Goal: Task Accomplishment & Management: Manage account settings

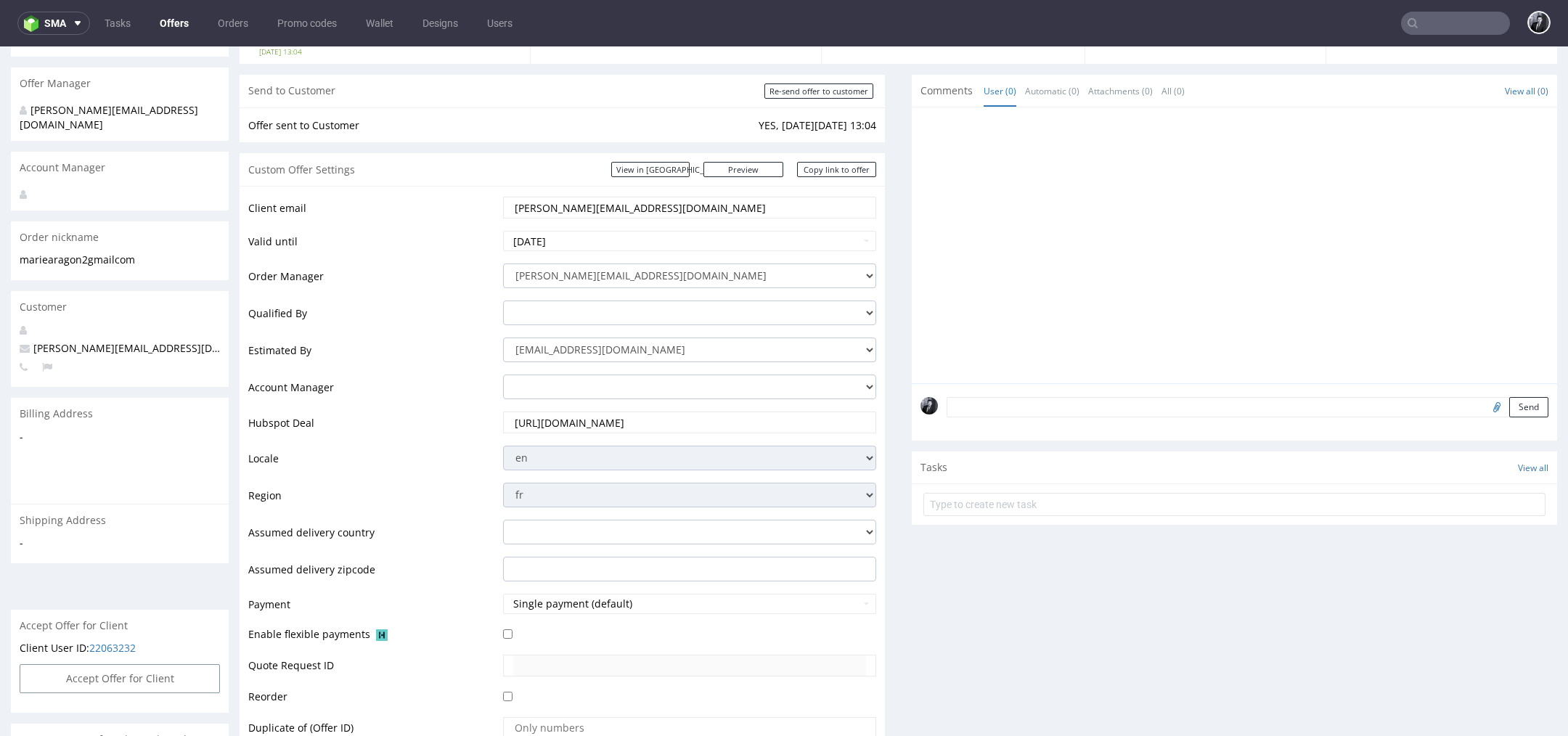
scroll to position [82, 0]
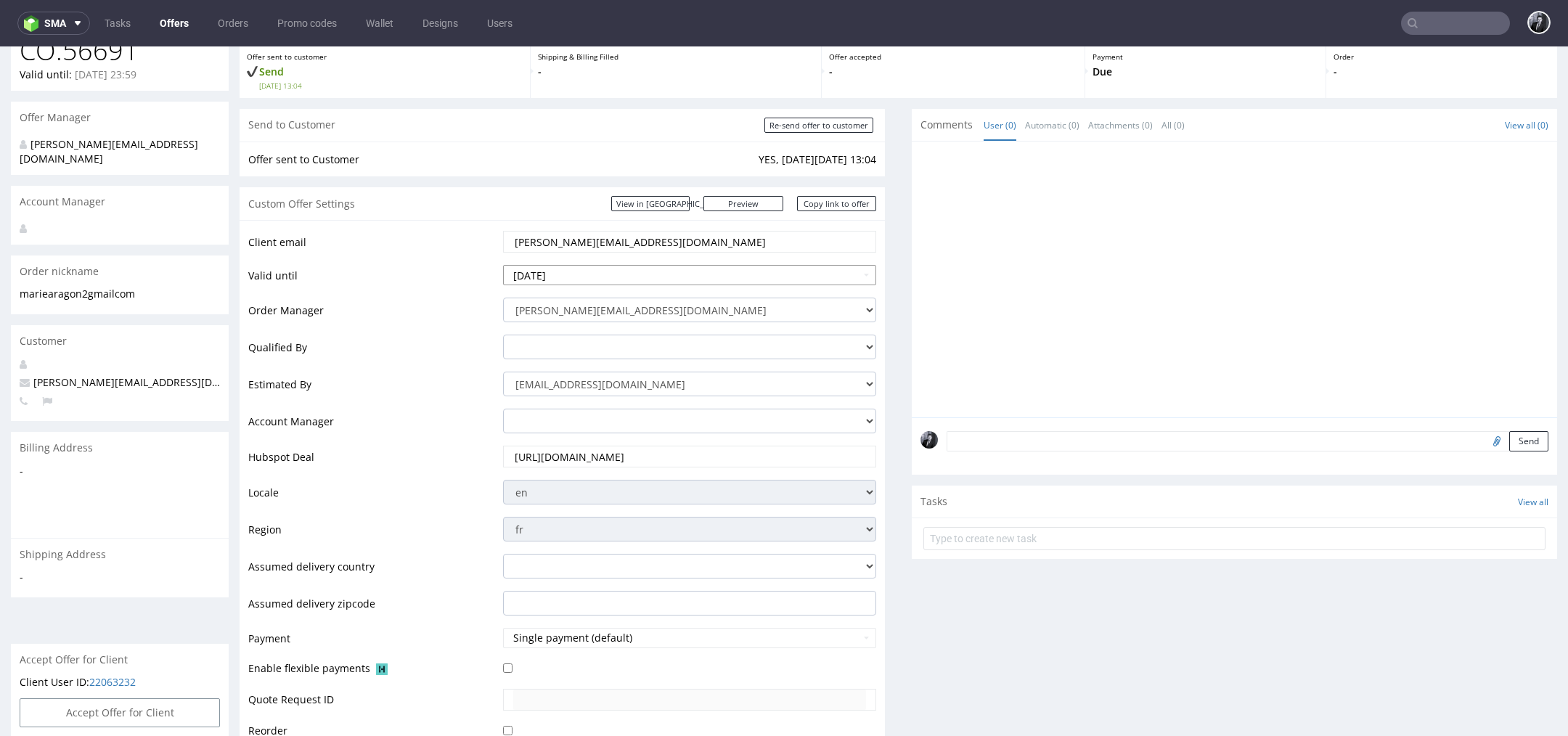
click at [719, 272] on input "2025-10-09" at bounding box center [690, 275] width 373 height 20
click at [474, 265] on td "Valid until" at bounding box center [373, 280] width 252 height 33
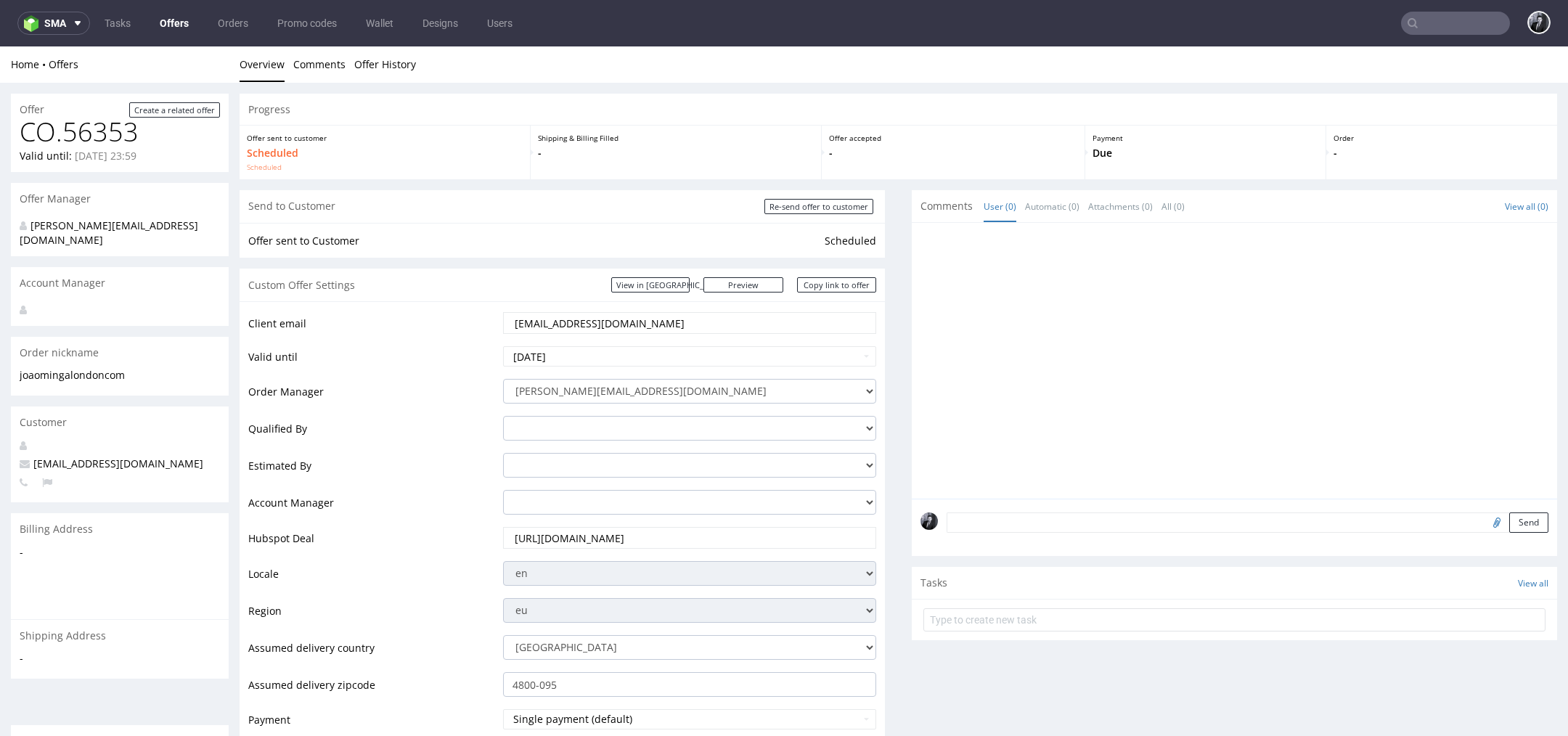
scroll to position [5, 0]
click at [166, 25] on link "Offers" at bounding box center [174, 24] width 46 height 24
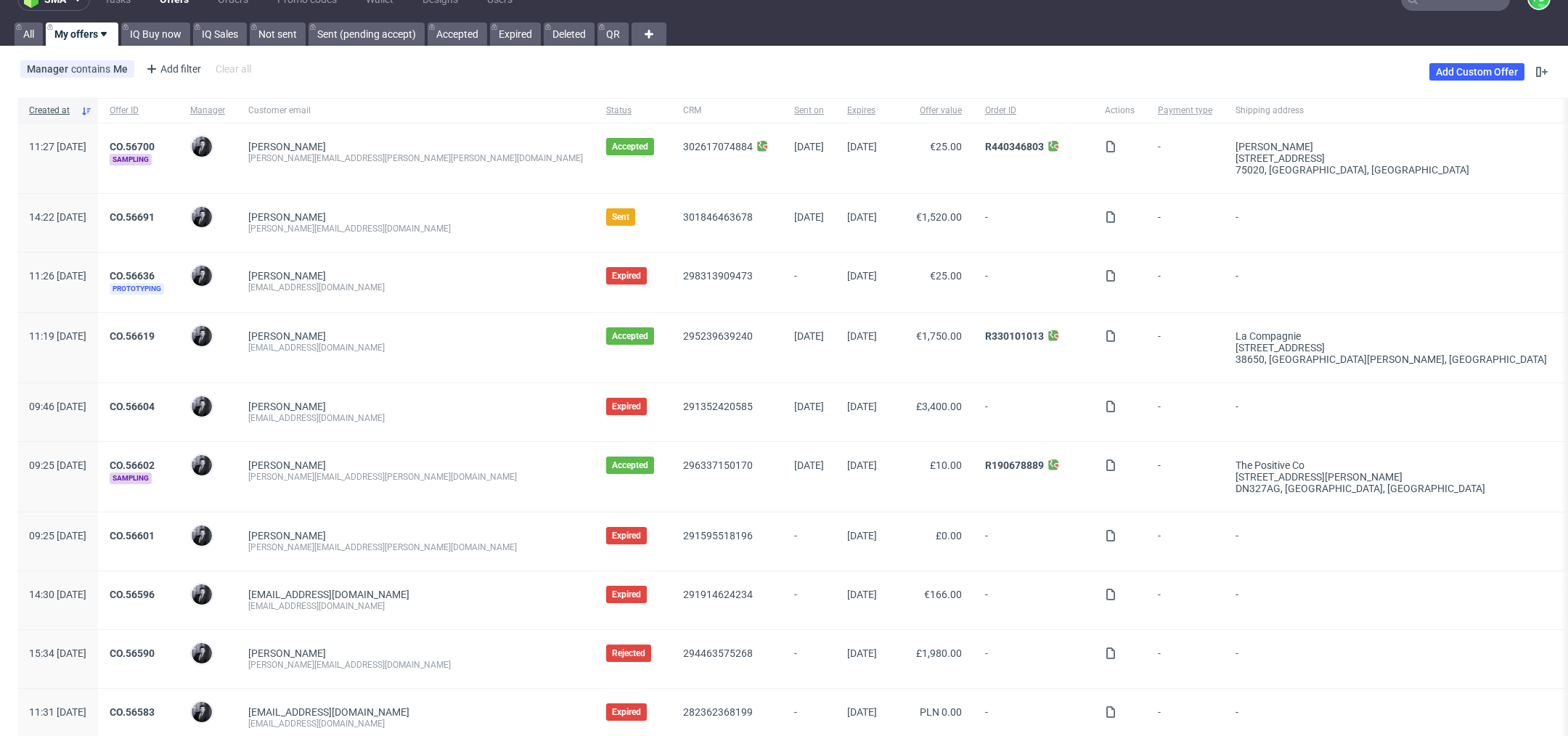
scroll to position [23, 0]
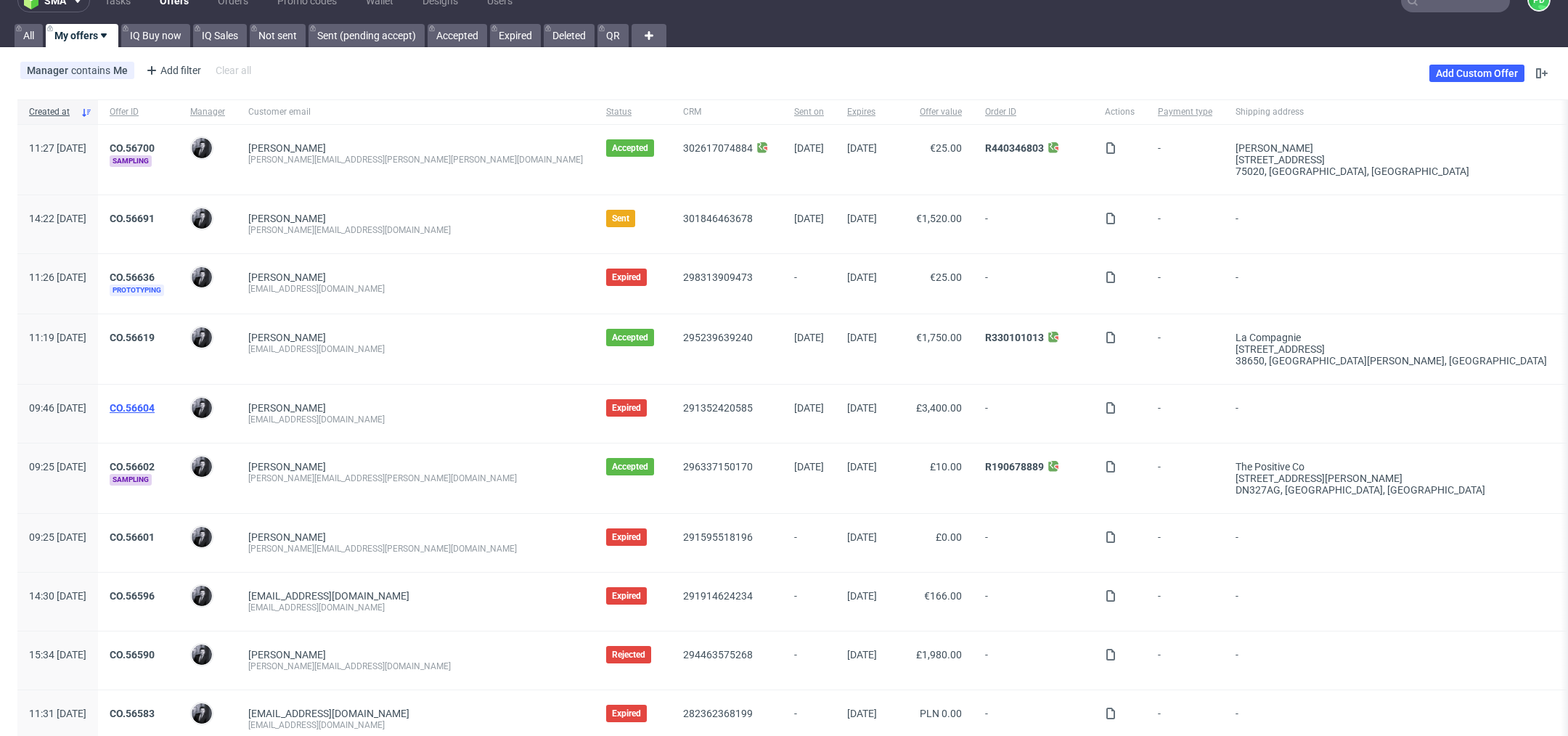
click at [154, 404] on link "CO.56604" at bounding box center [133, 408] width 45 height 12
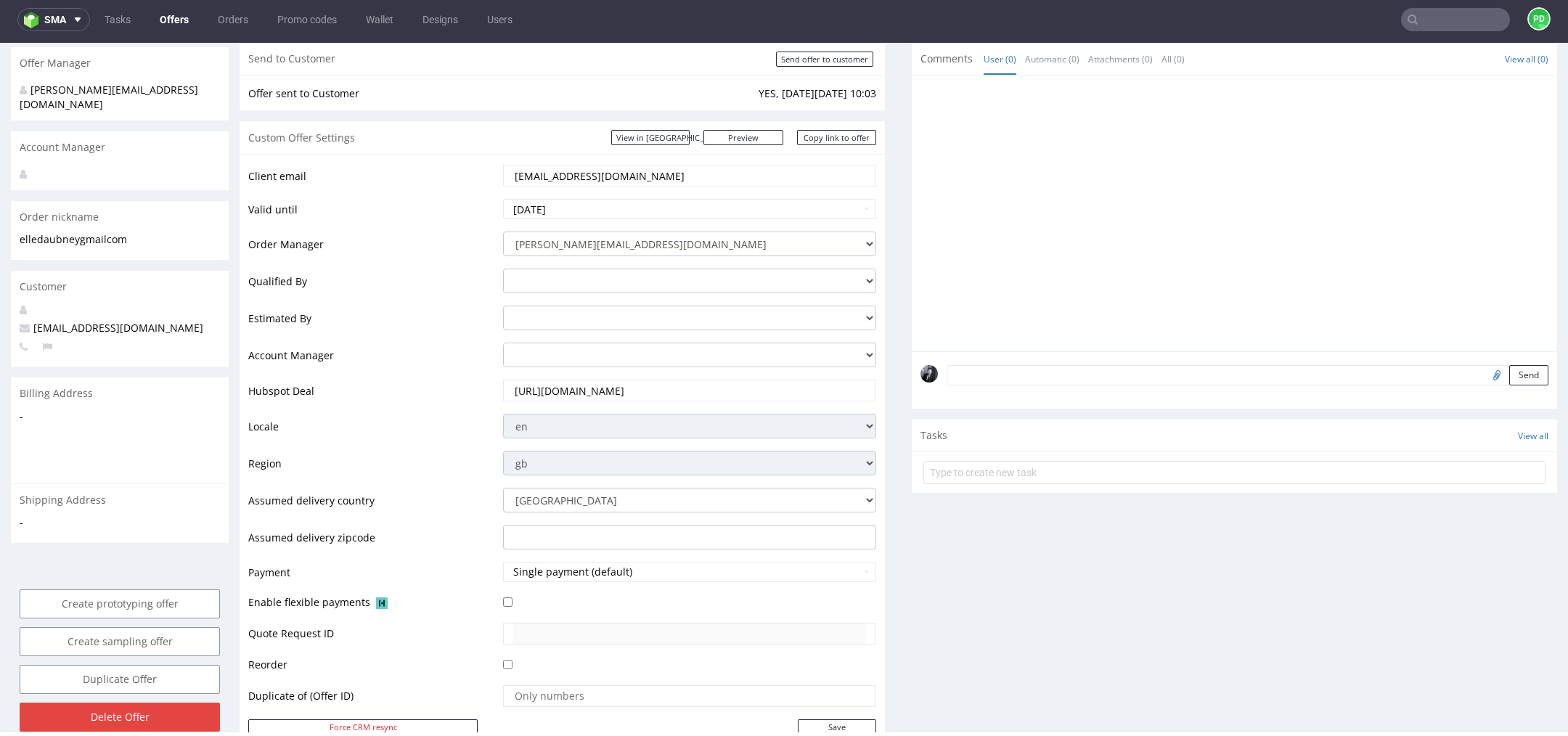
scroll to position [164, 0]
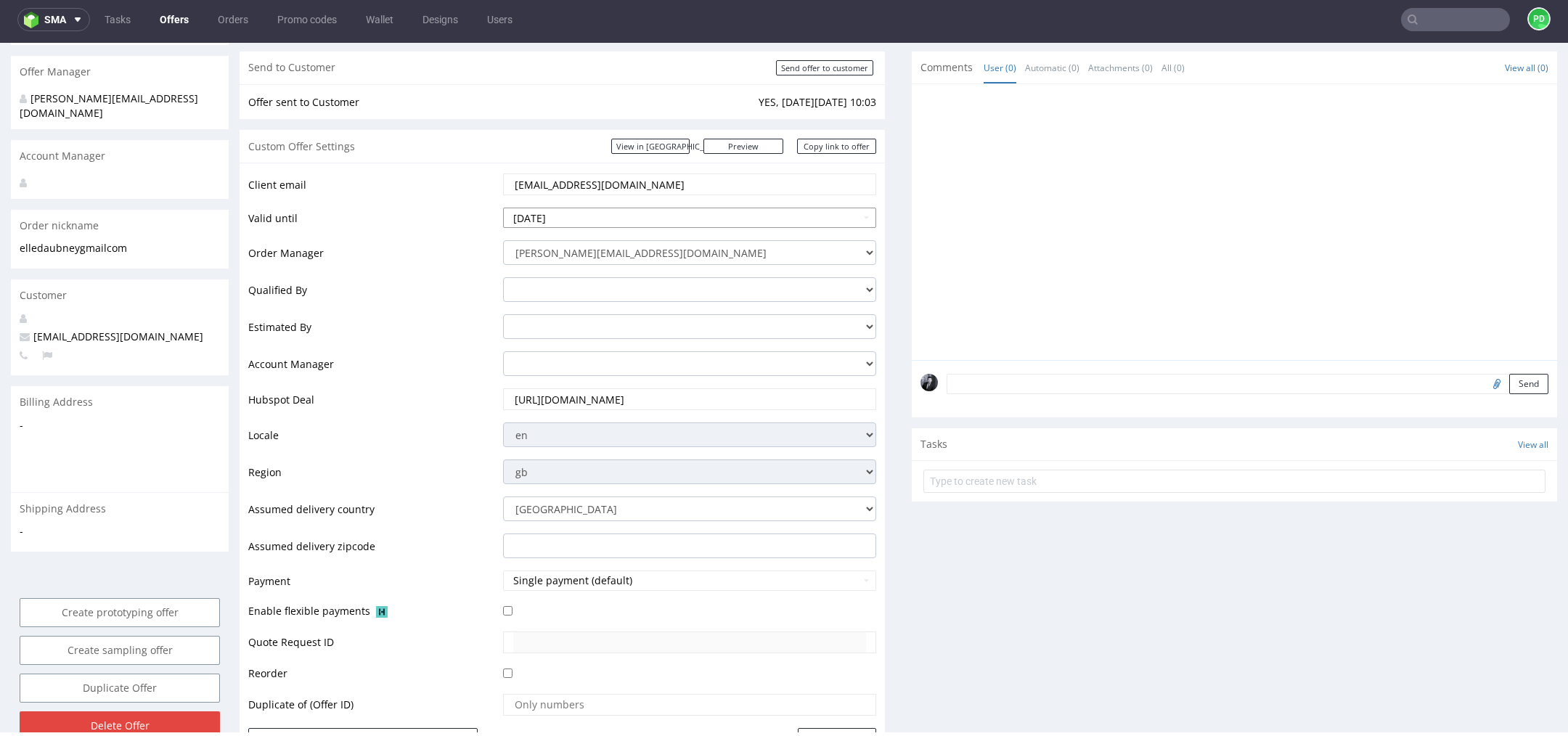
click at [721, 224] on input "[DATE]" at bounding box center [690, 218] width 373 height 20
click at [625, 342] on td "19" at bounding box center [625, 337] width 22 height 22
type input "2025-09-19"
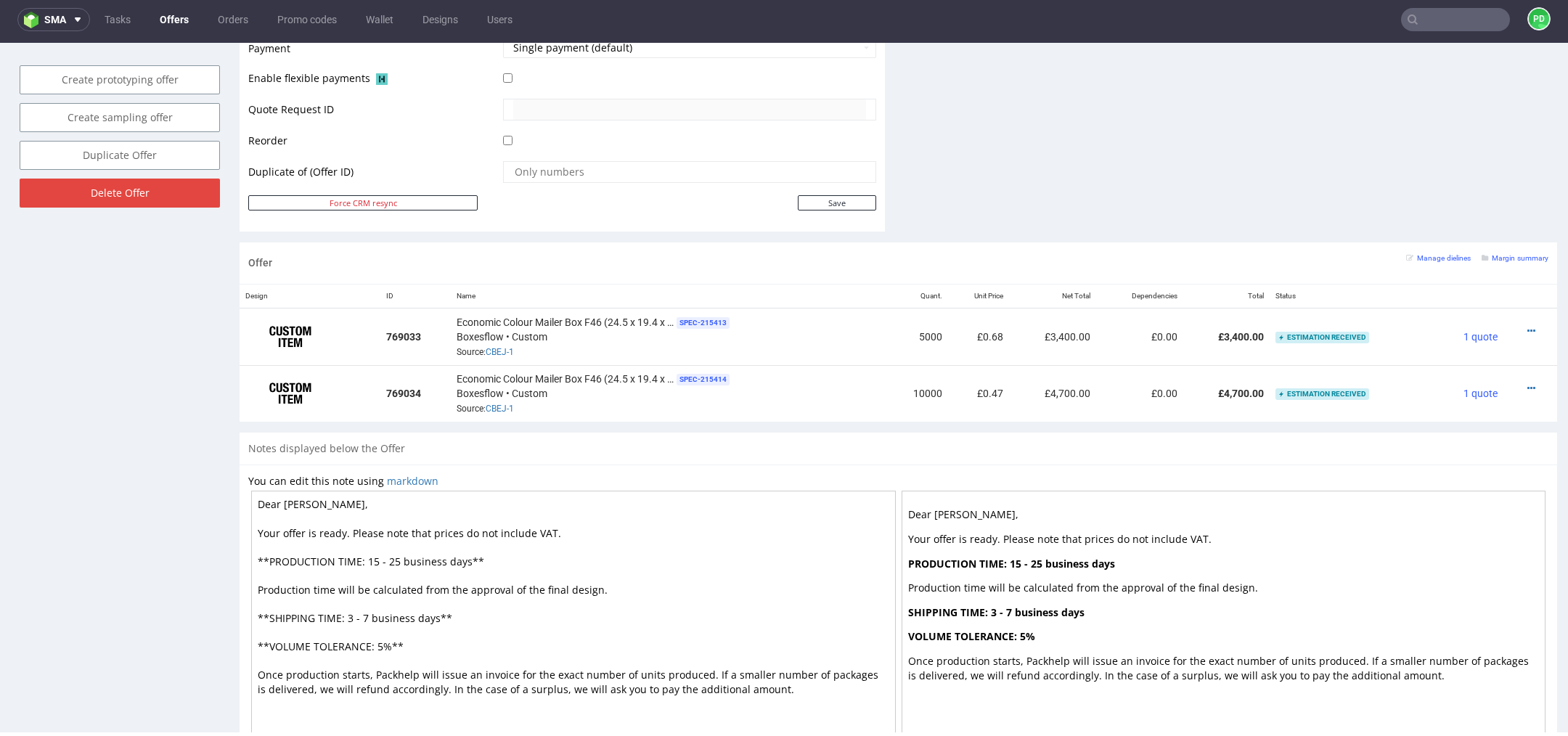
scroll to position [661, 0]
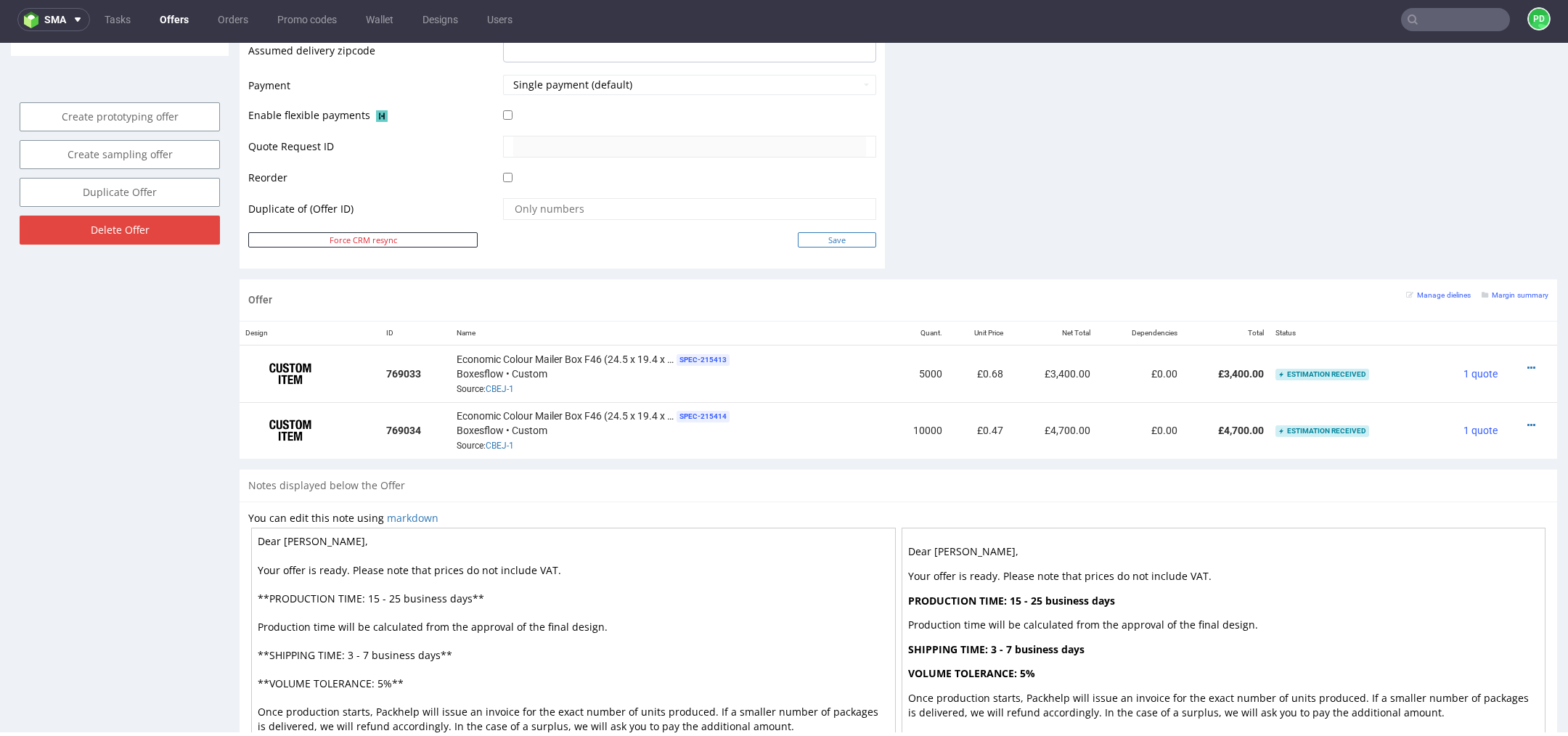
click at [838, 235] on input "Save" at bounding box center [837, 240] width 78 height 15
type input "In progress..."
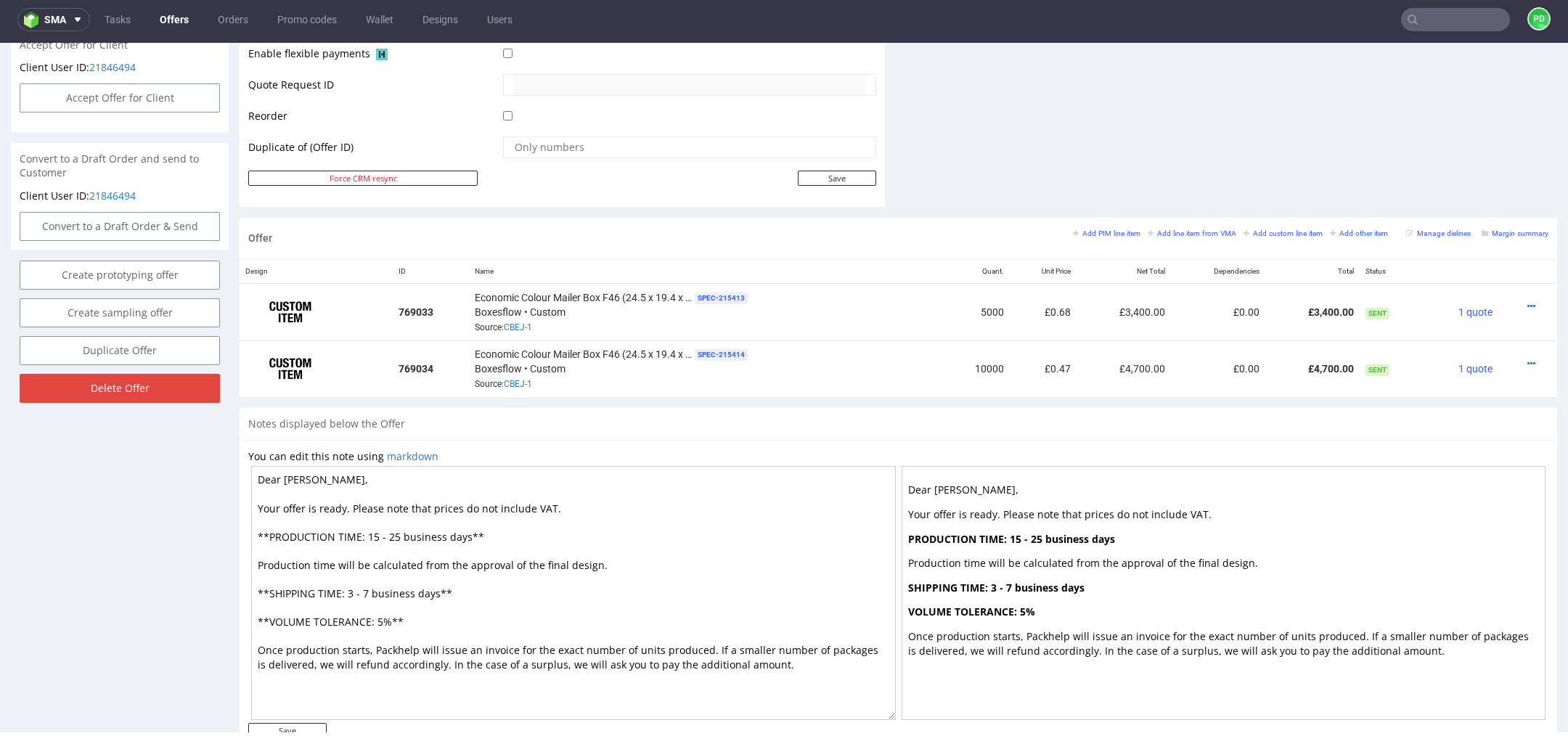
scroll to position [678, 0]
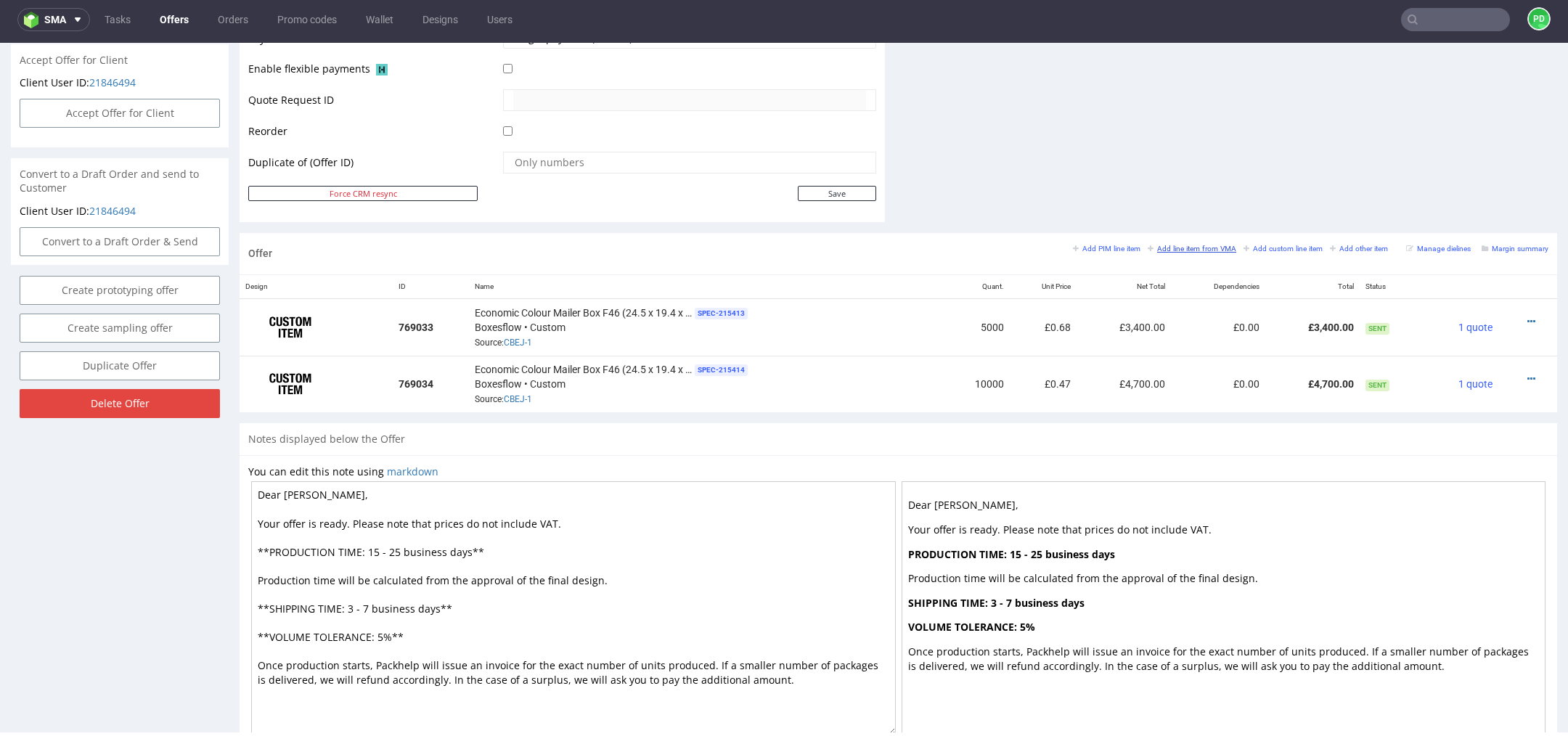
click at [1188, 249] on small "Add line item from VMA" at bounding box center [1193, 248] width 89 height 8
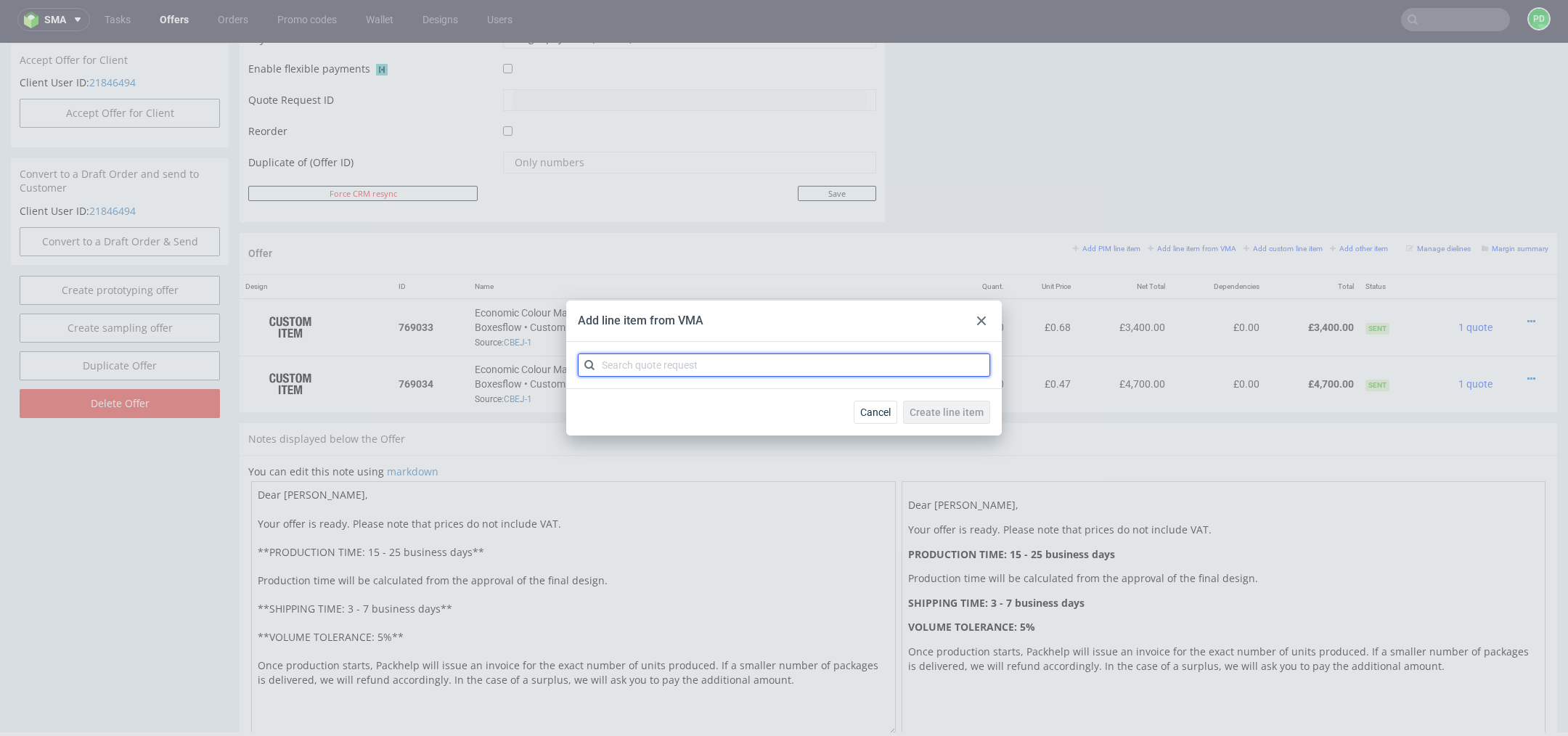
click at [829, 371] on input "text" at bounding box center [784, 365] width 412 height 24
type input "CBEJ"
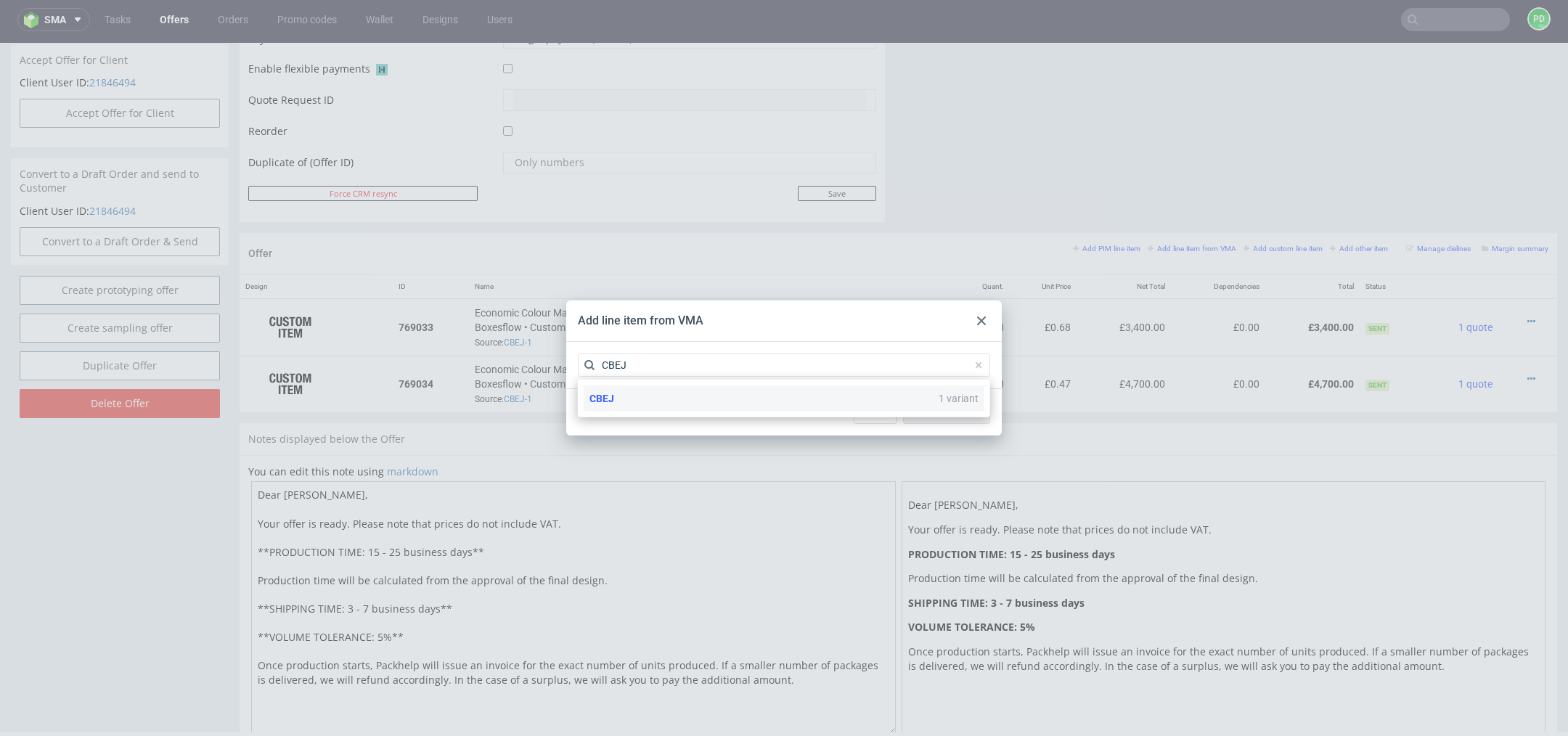
click at [725, 405] on div "CBEJ 1 variant" at bounding box center [784, 398] width 401 height 26
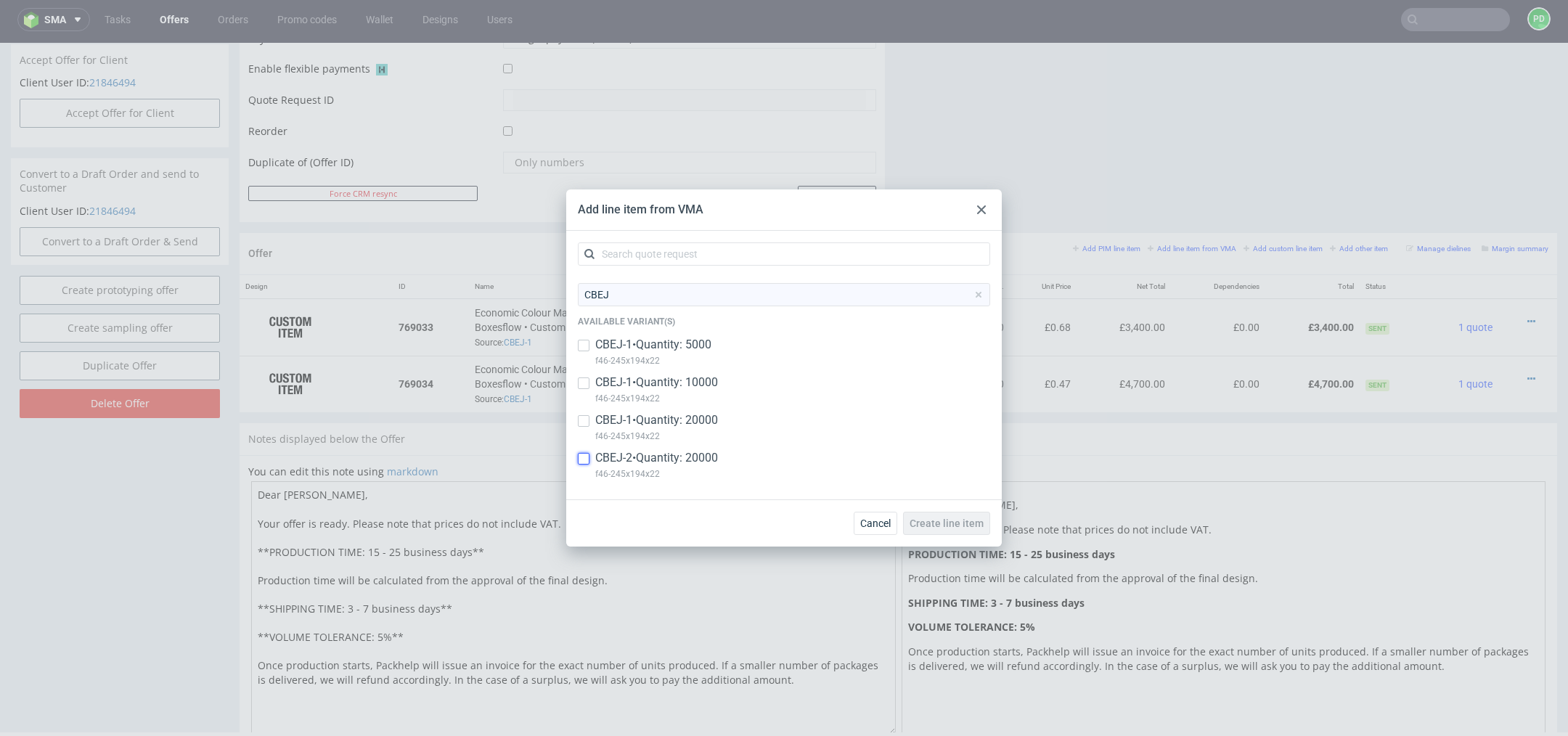
click at [585, 460] on input "checkbox" at bounding box center [583, 459] width 12 height 12
checkbox input "true"
click at [944, 523] on span "Create line item" at bounding box center [947, 523] width 74 height 10
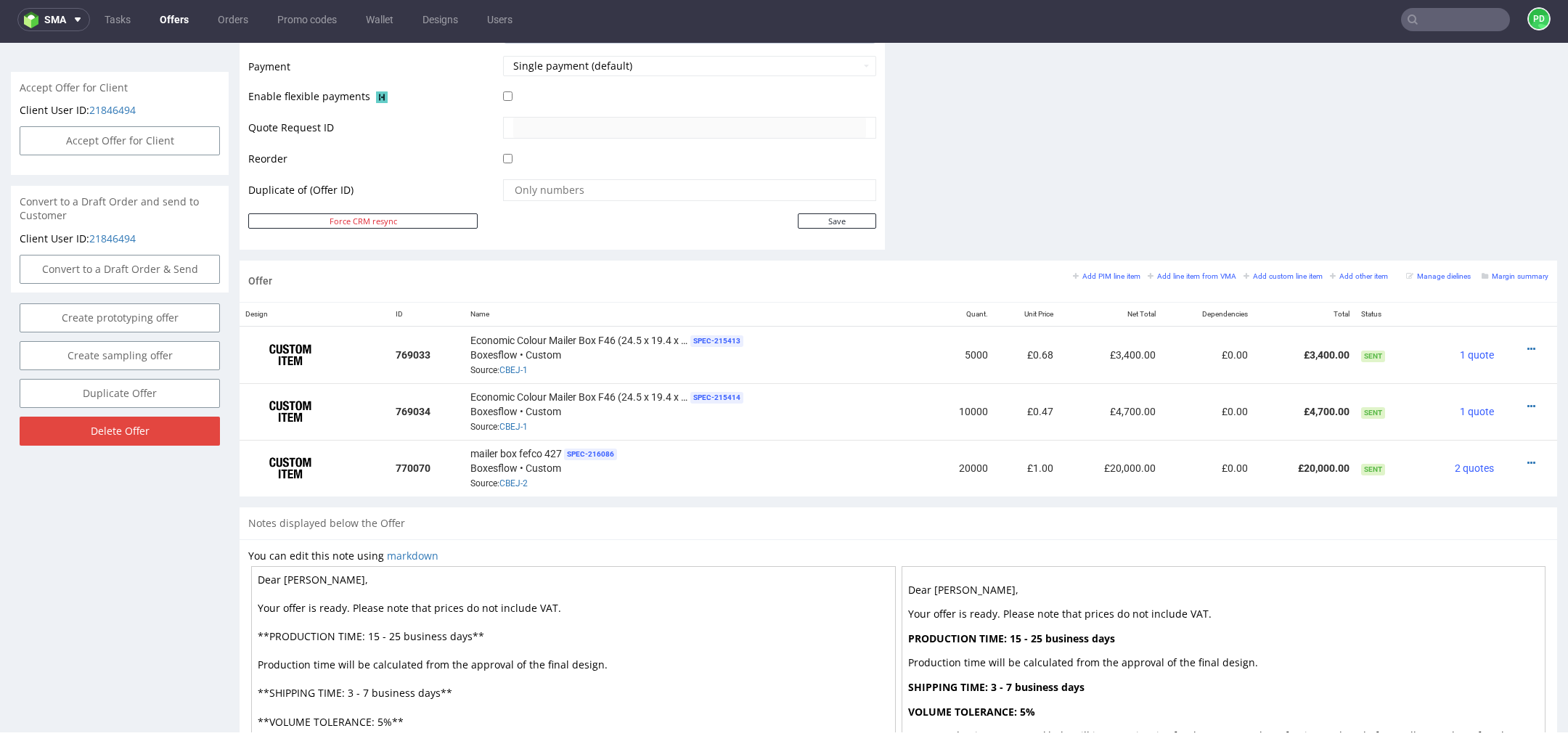
scroll to position [789, 0]
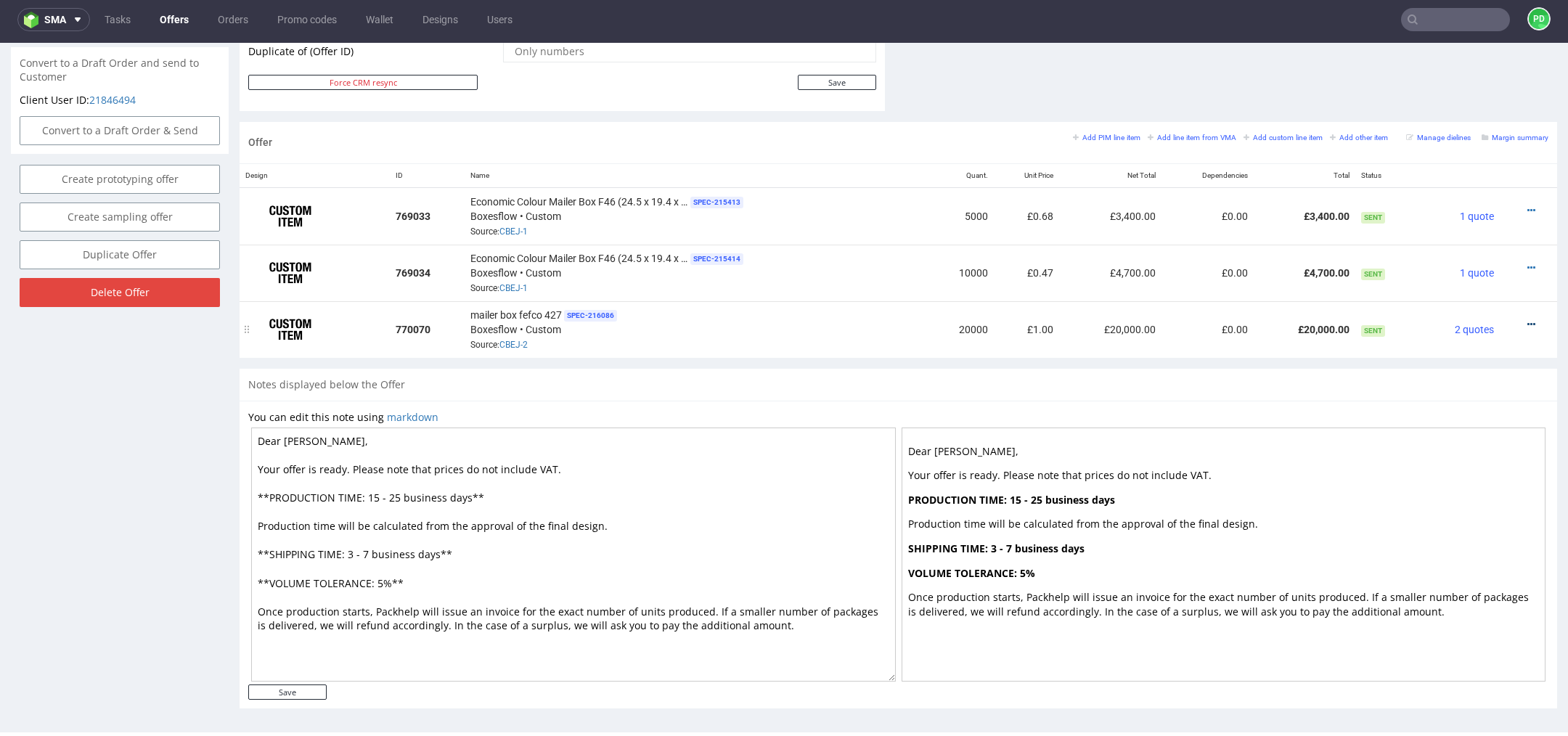
click at [1528, 320] on icon at bounding box center [1532, 324] width 8 height 10
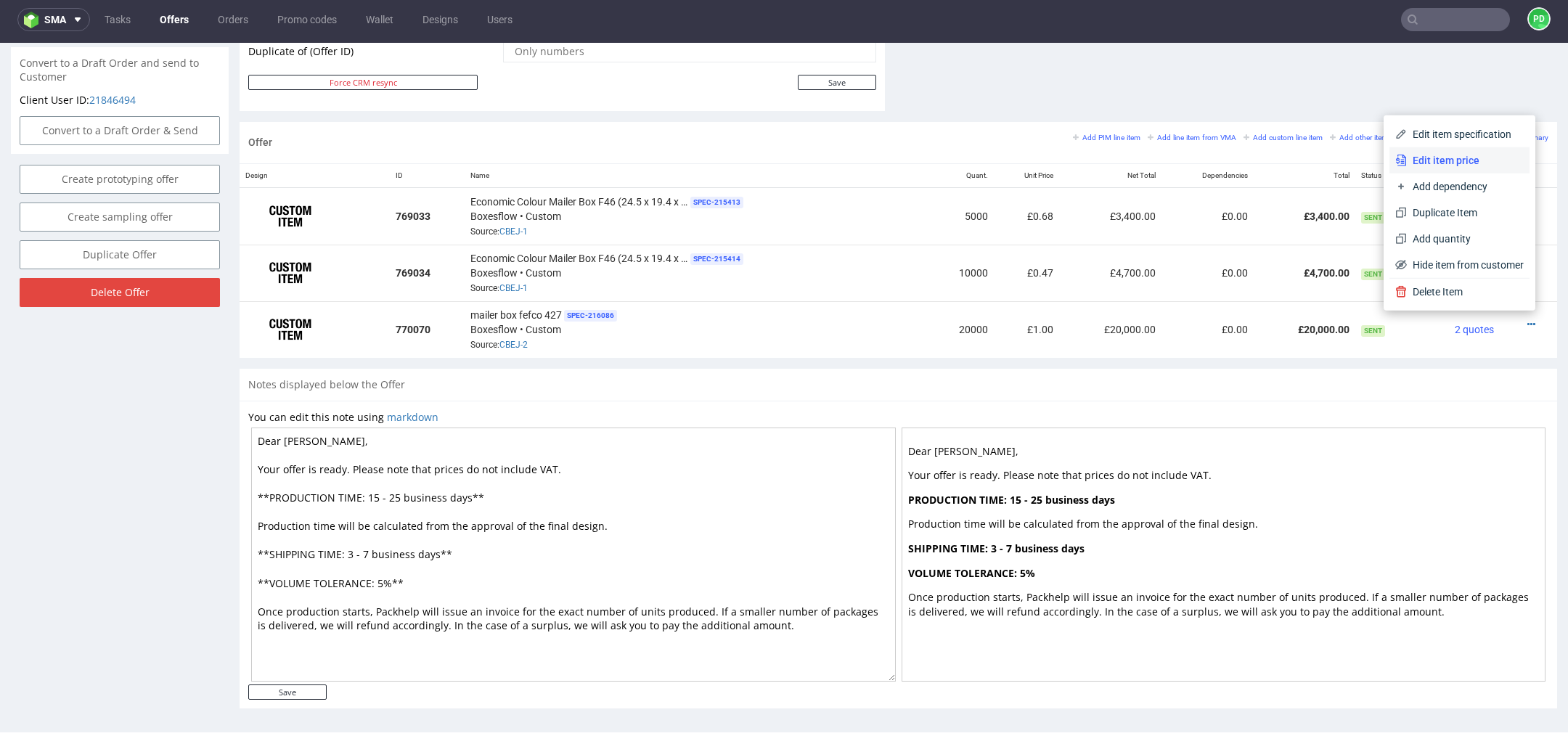
click at [1442, 168] on li "Edit item price" at bounding box center [1460, 160] width 140 height 26
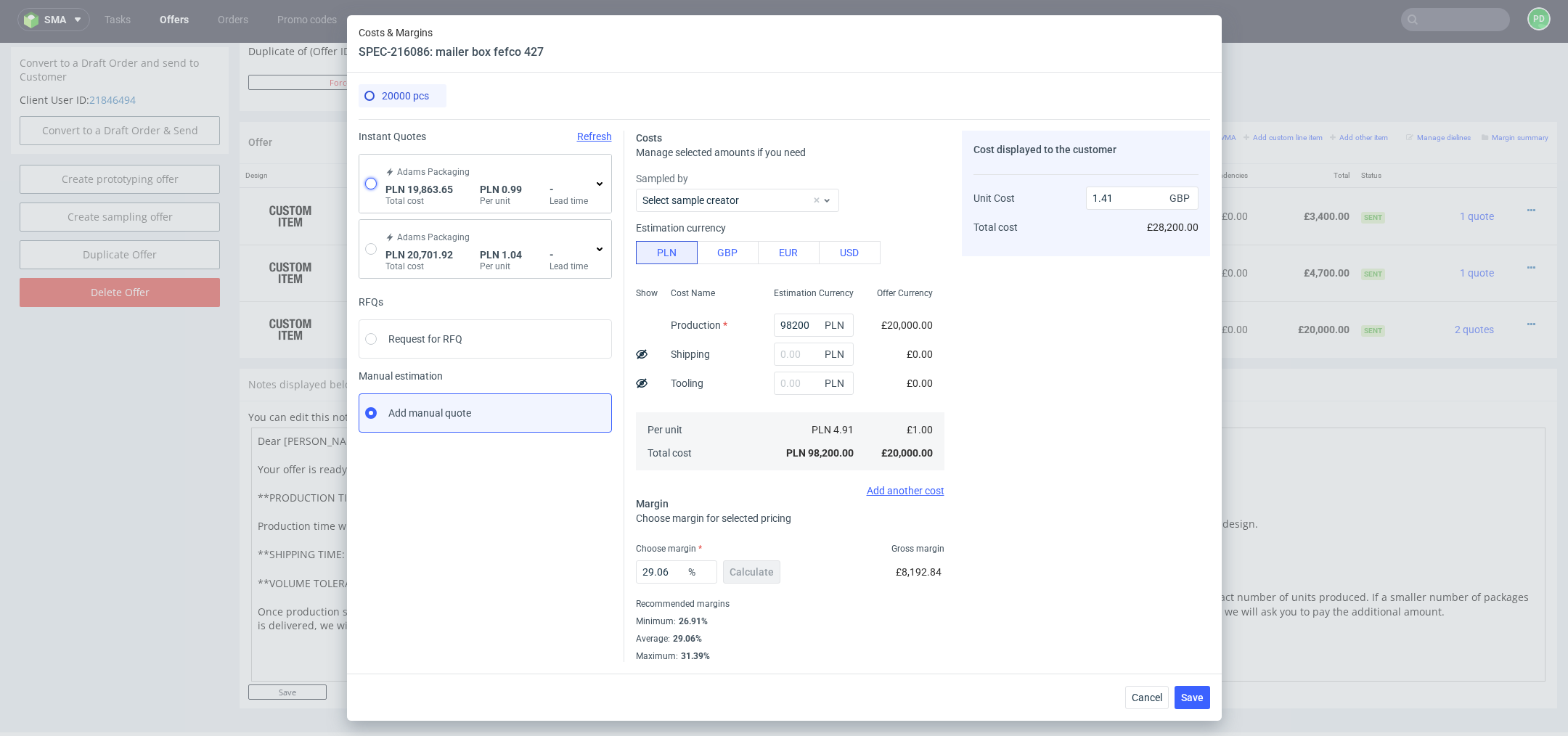
click at [372, 184] on input "radio" at bounding box center [371, 184] width 12 height 12
radio input "true"
radio input "false"
type input "16620.29"
type input "3243.36"
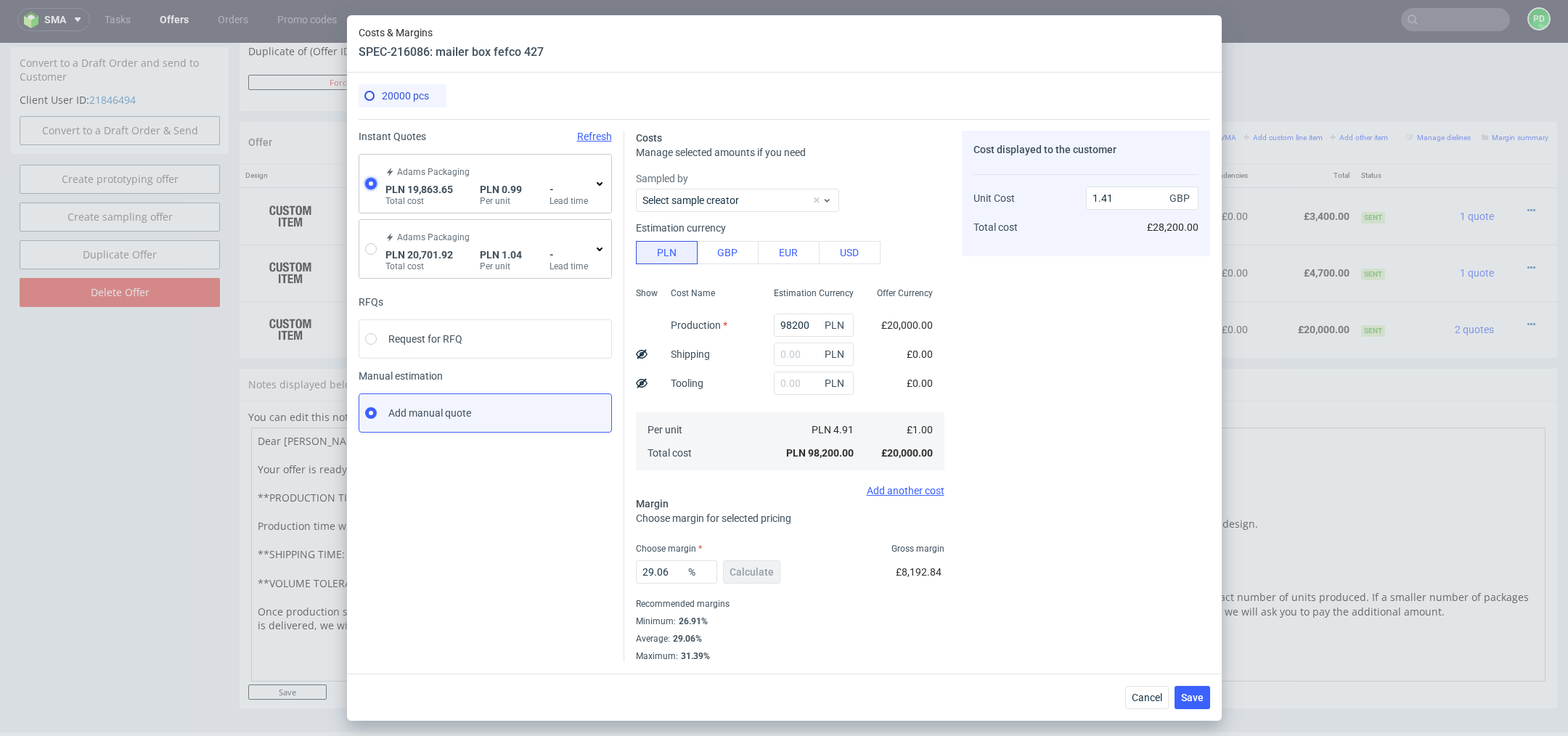
type input "0.2"
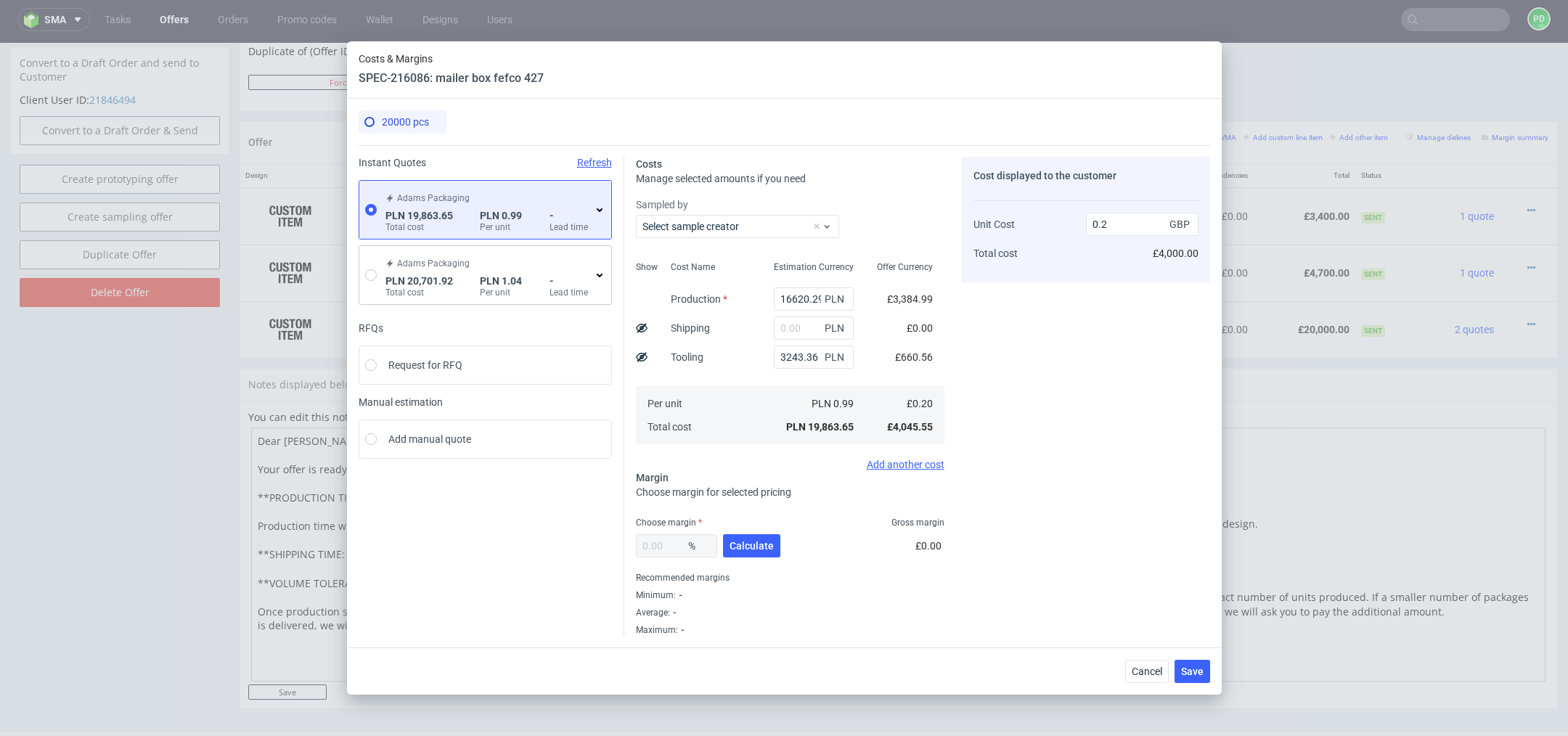
click at [596, 210] on icon at bounding box center [600, 210] width 12 height 12
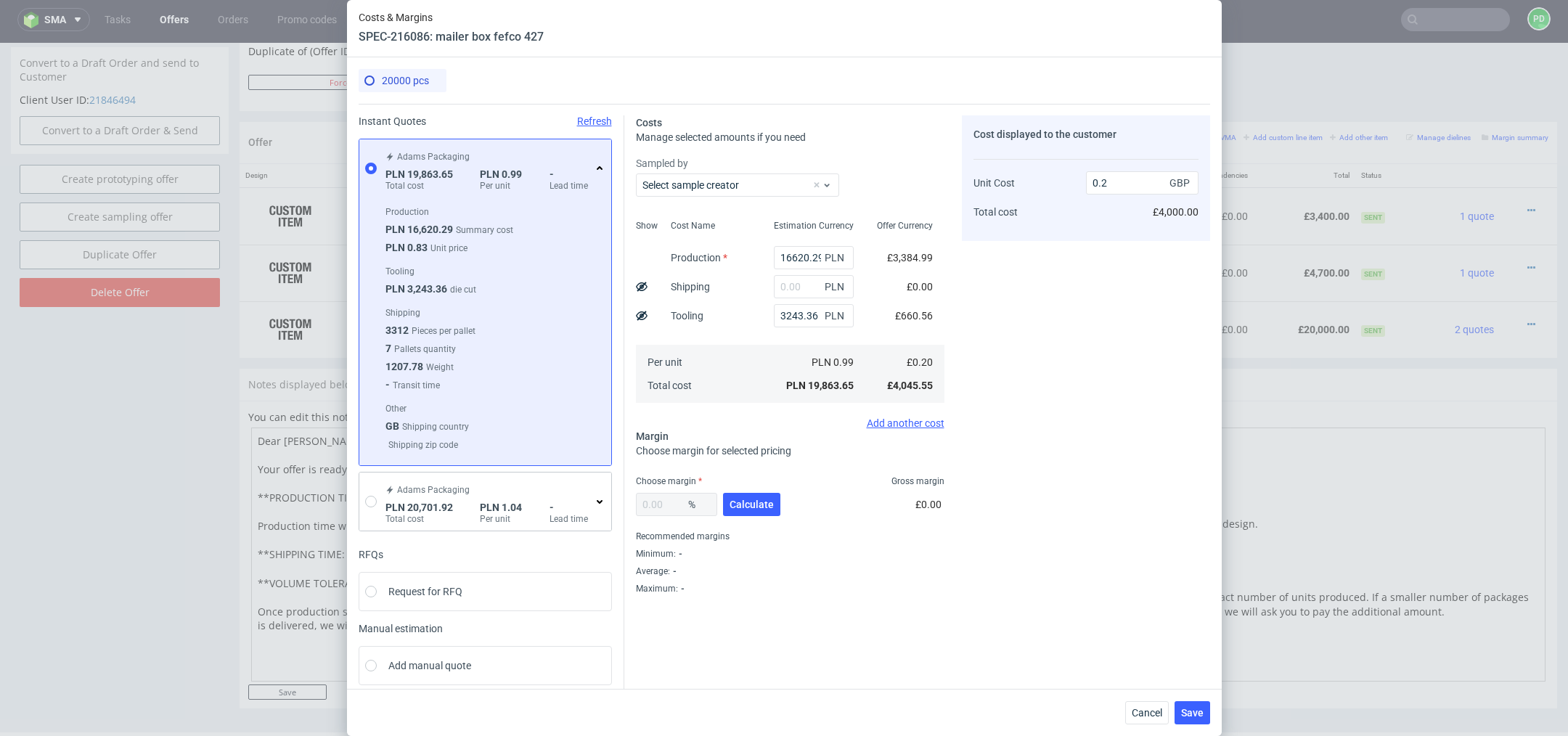
click at [454, 379] on div "- Transit time" at bounding box center [492, 388] width 214 height 18
drag, startPoint x: 472, startPoint y: 360, endPoint x: 370, endPoint y: 313, distance: 112.3
click at [370, 313] on div "Production PLN 16,620.29 Summary cost PLN 0.83 Unit price Tooling PLN 3,243.36 …" at bounding box center [485, 331] width 252 height 268
copy div "Shipping 3312 Pieces per pallet 7 Pallets quantity 1207.78 Weight"
click at [513, 365] on div "1207.78 Weight" at bounding box center [492, 370] width 214 height 18
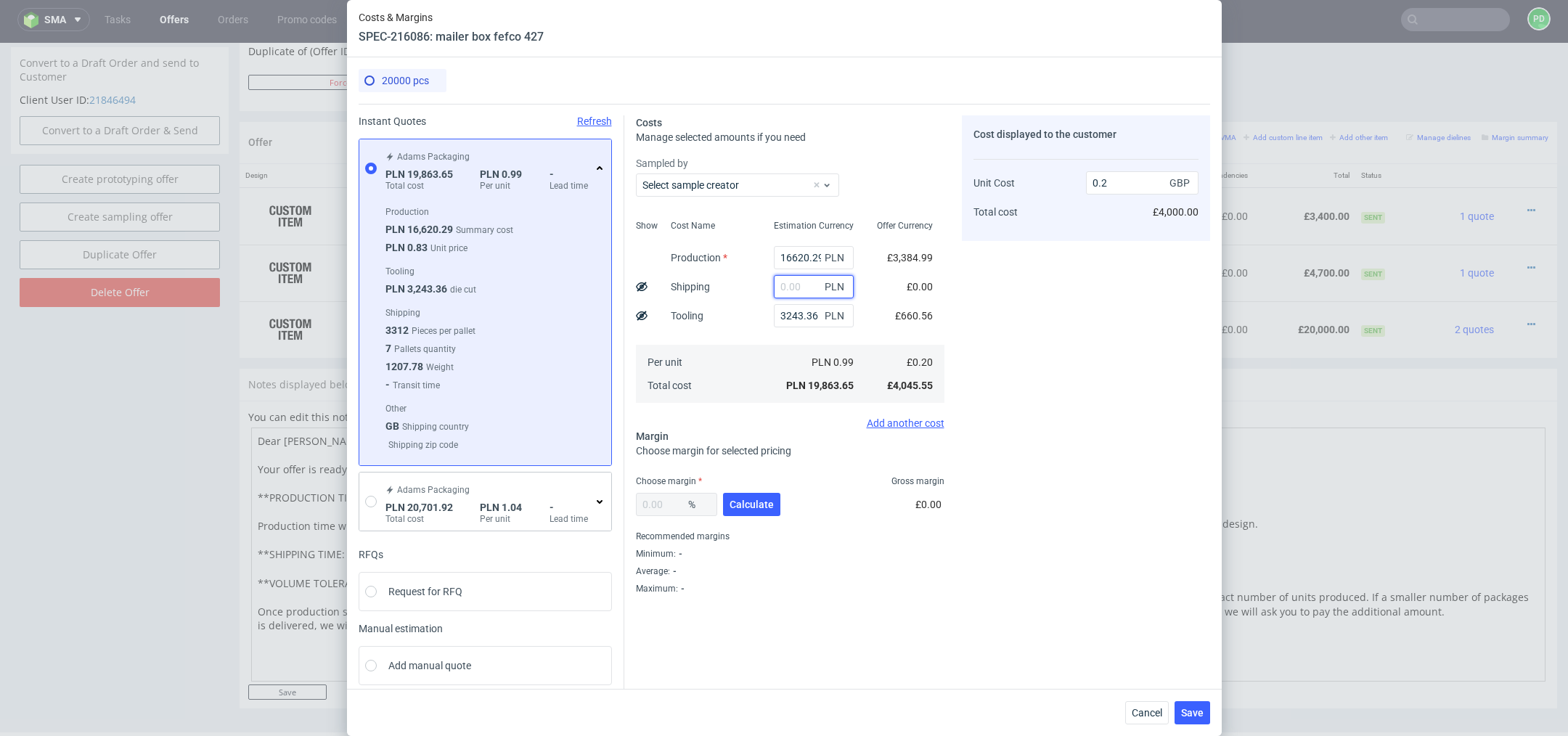
click at [809, 294] on input "text" at bounding box center [814, 287] width 80 height 24
click at [901, 104] on div "Costs Manage selected amounts if you need Sampled by Select sample creator Show…" at bounding box center [917, 349] width 586 height 491
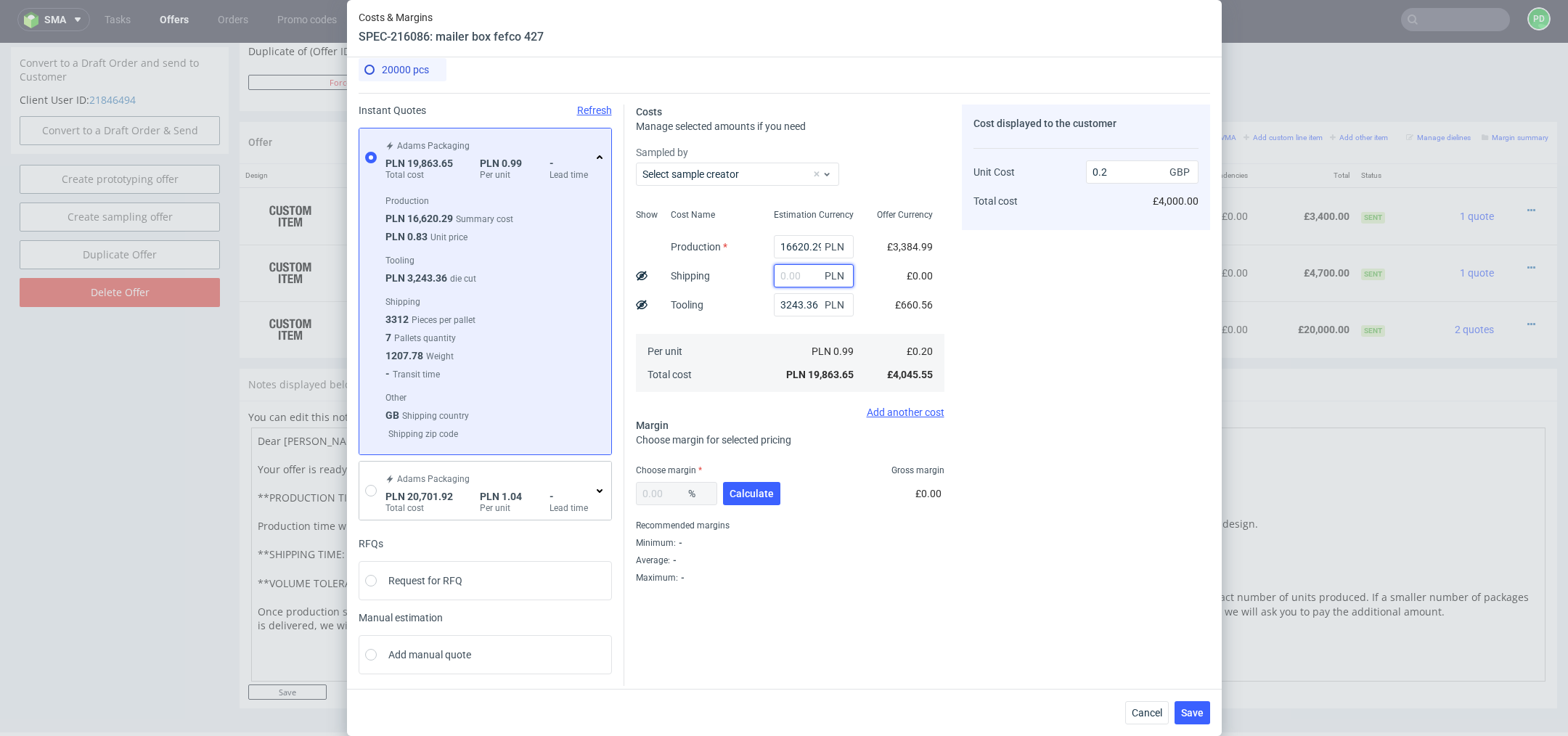
click at [800, 284] on input "text" at bounding box center [814, 276] width 80 height 24
click at [1006, 333] on div "Cost displayed to the customer Unit Cost Total cost 0.2 GBP £4,000.00" at bounding box center [1086, 343] width 248 height 479
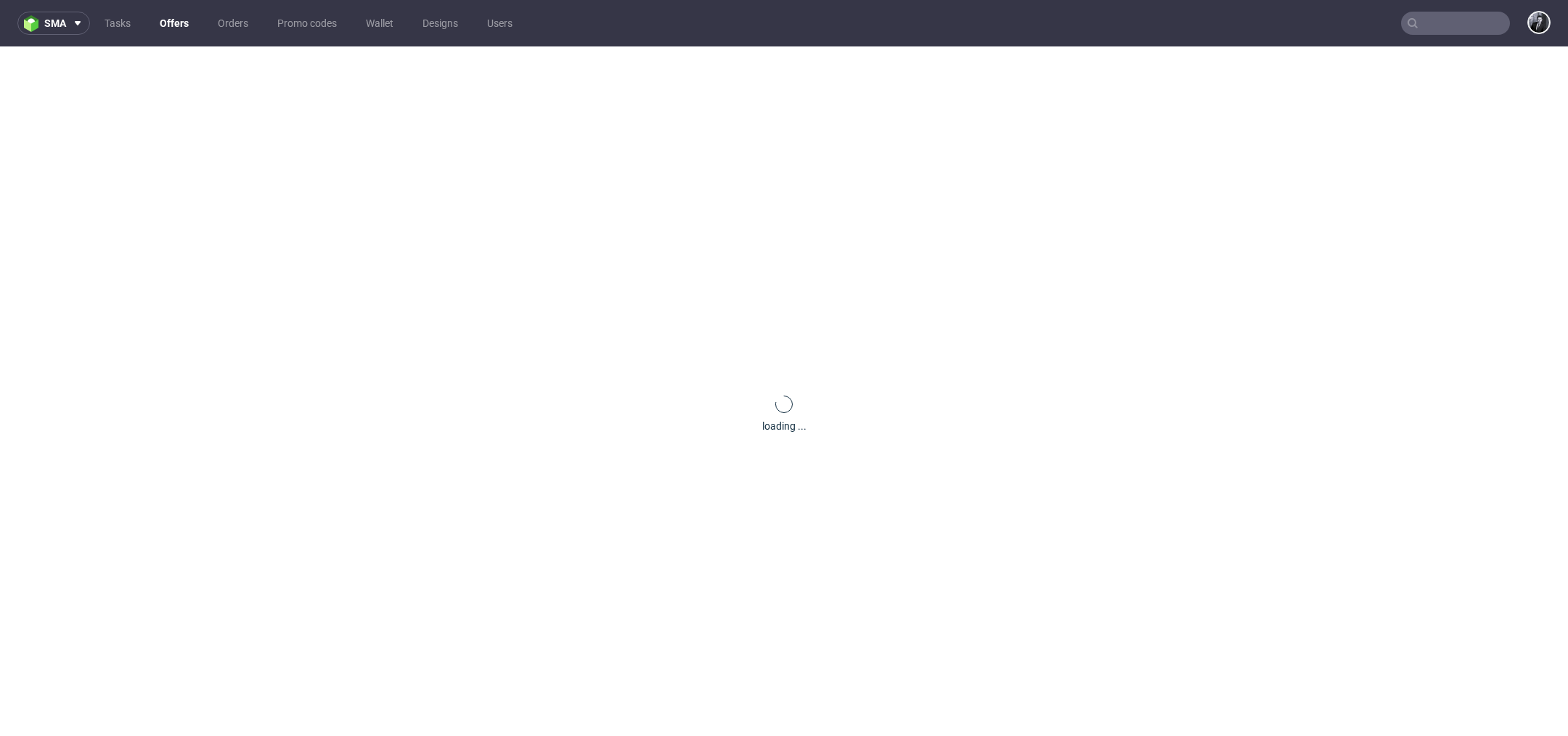
click at [185, 31] on link "Offers" at bounding box center [174, 24] width 46 height 24
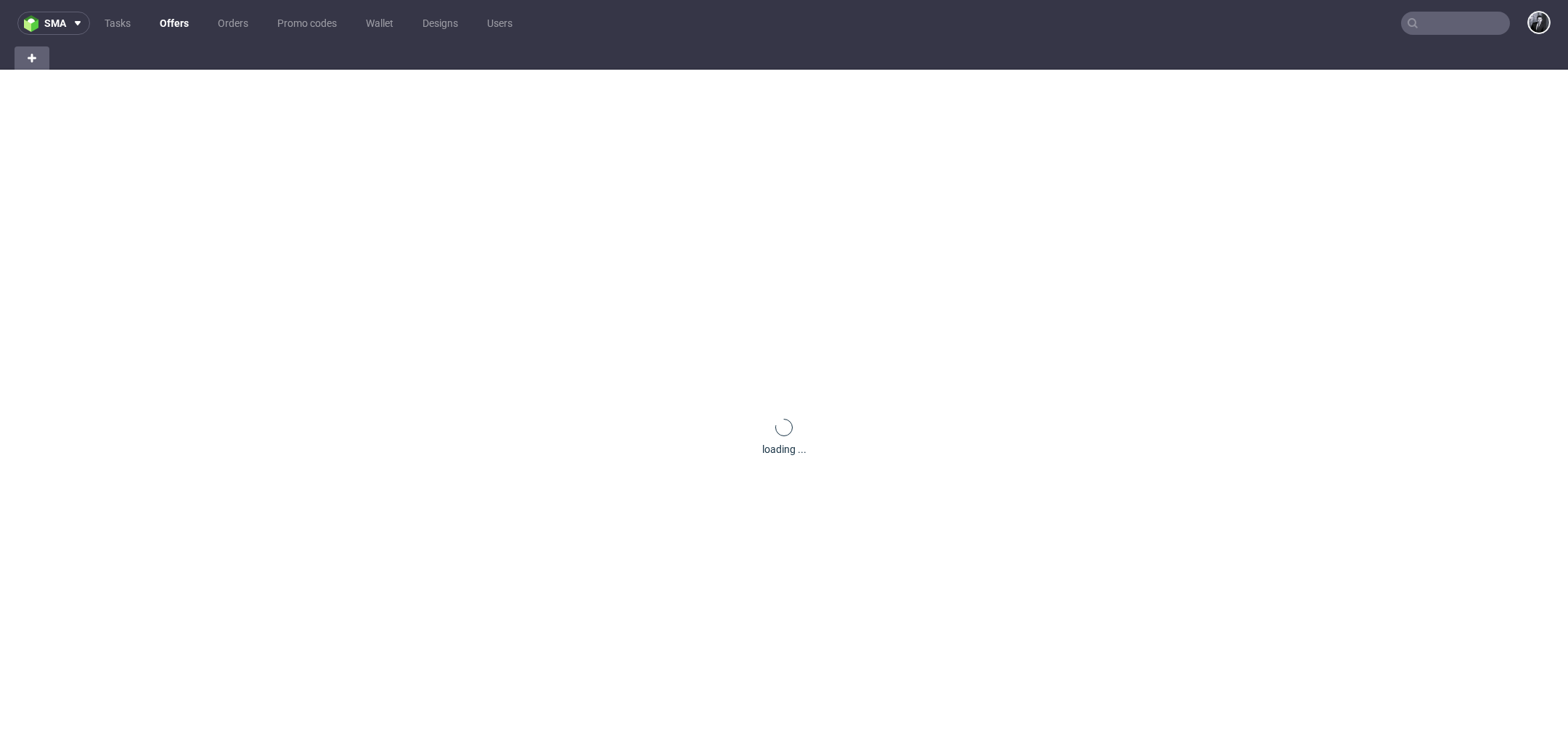
click at [1419, 27] on input "text" at bounding box center [1456, 24] width 109 height 24
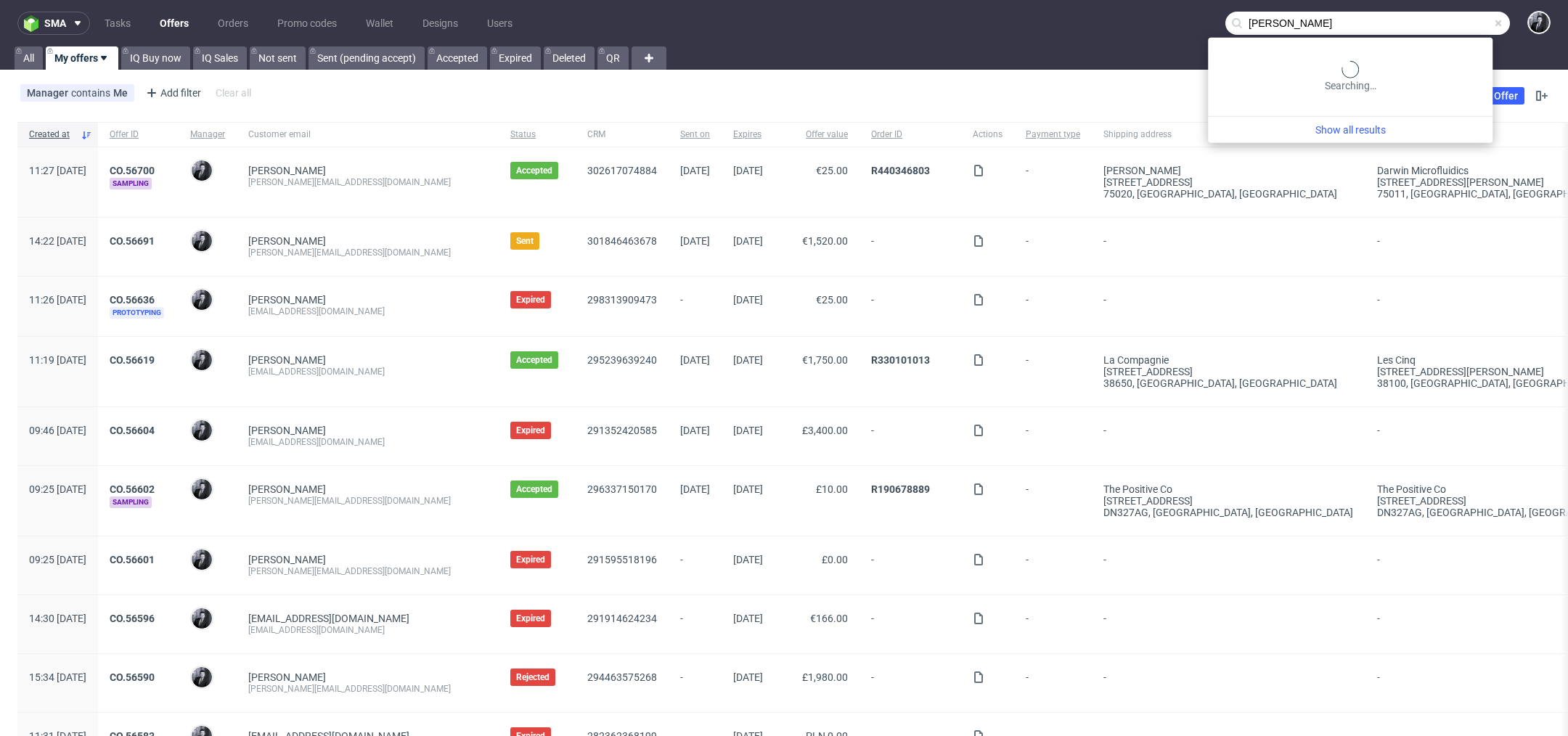
type input "[PERSON_NAME]"
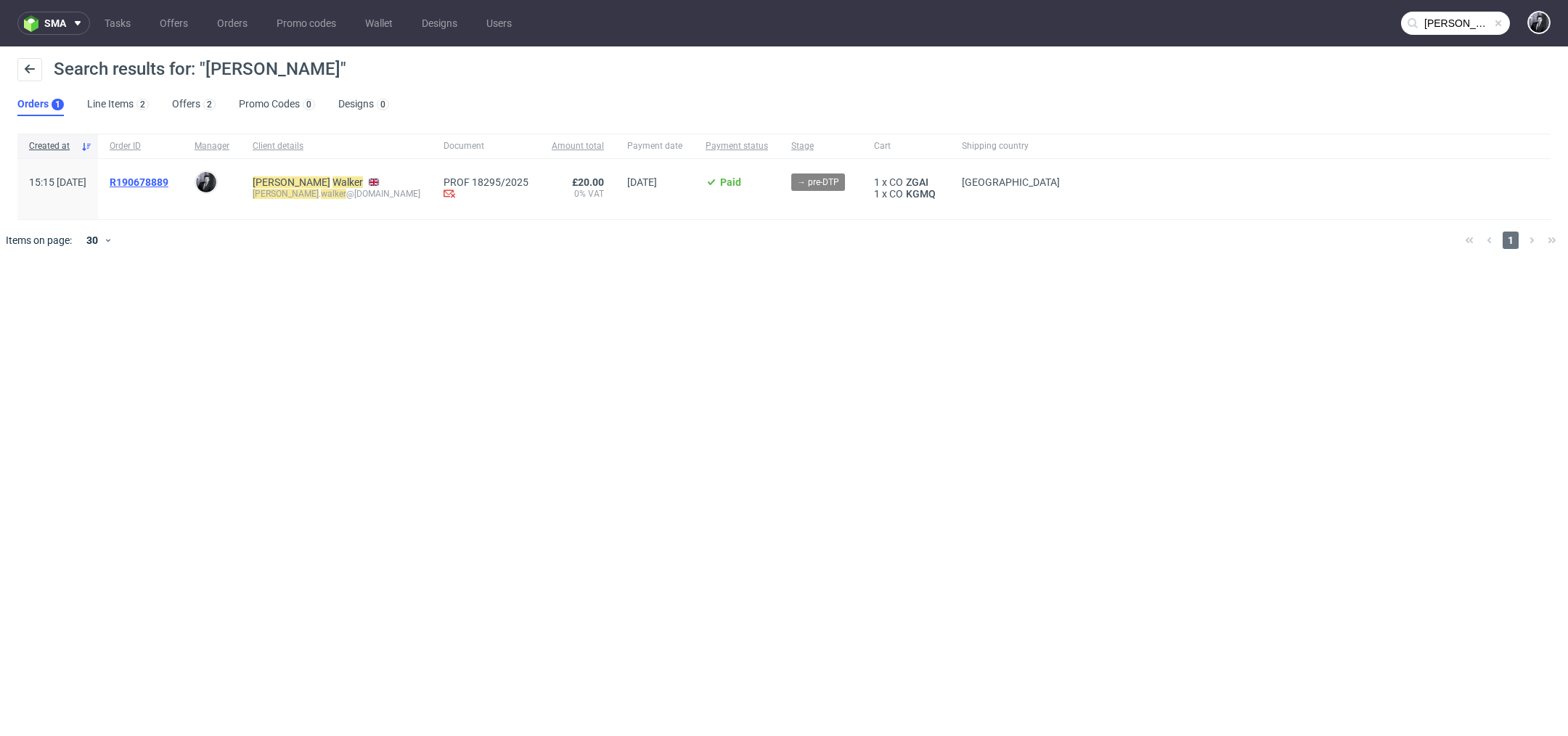
click at [168, 183] on span "R190678889" at bounding box center [139, 182] width 59 height 12
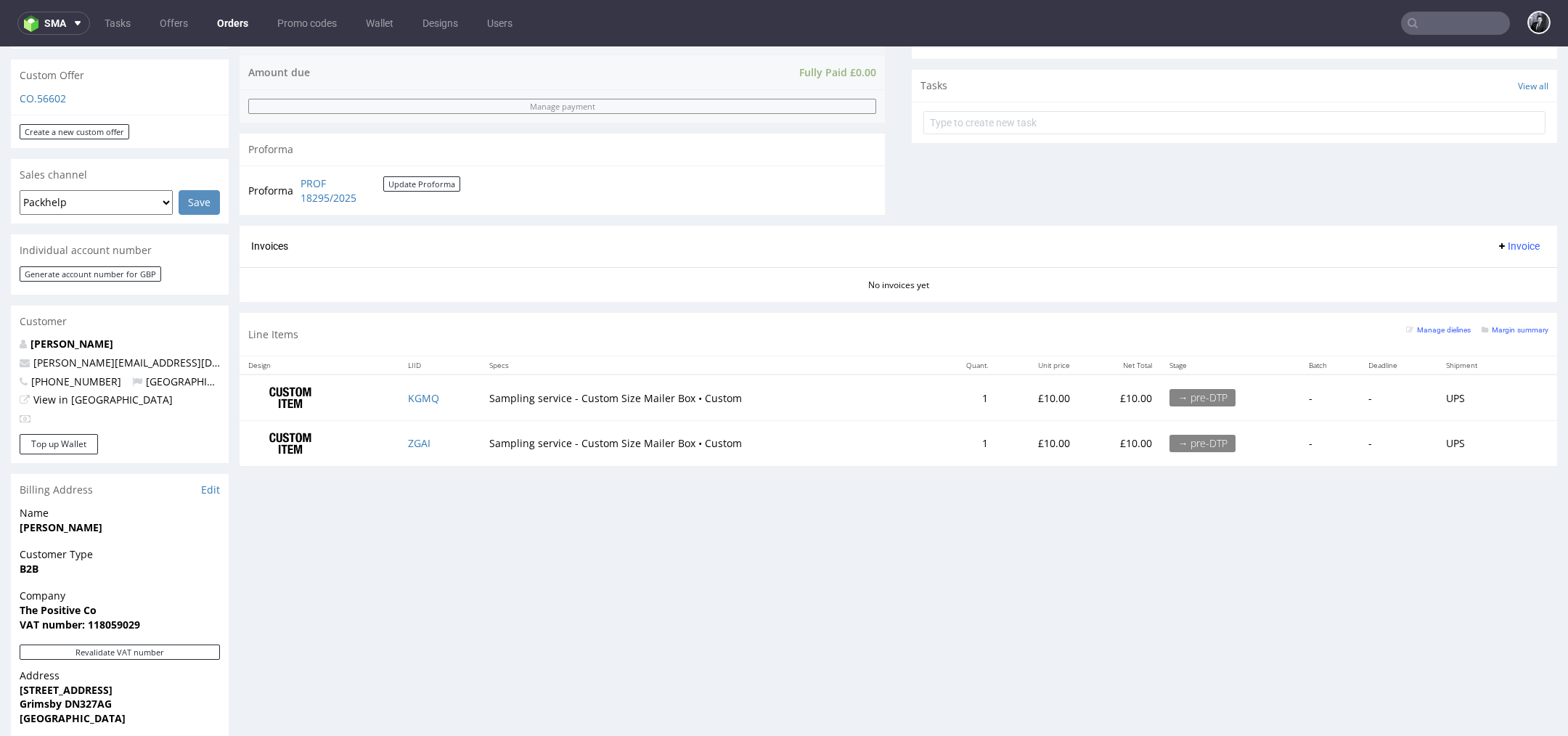
scroll to position [499, 0]
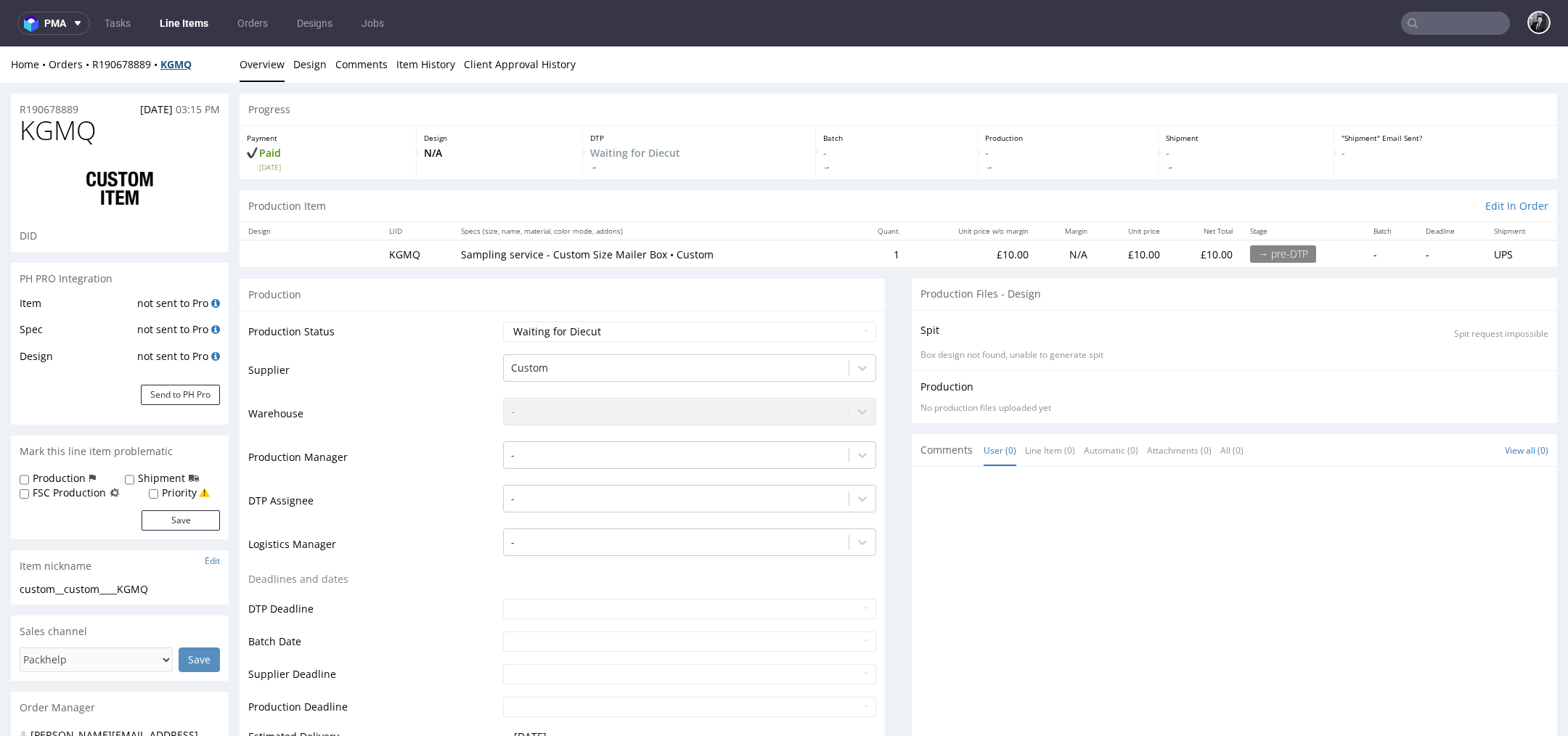
click at [180, 61] on strong "KGMQ" at bounding box center [176, 64] width 31 height 14
click at [74, 27] on icon at bounding box center [77, 23] width 12 height 12
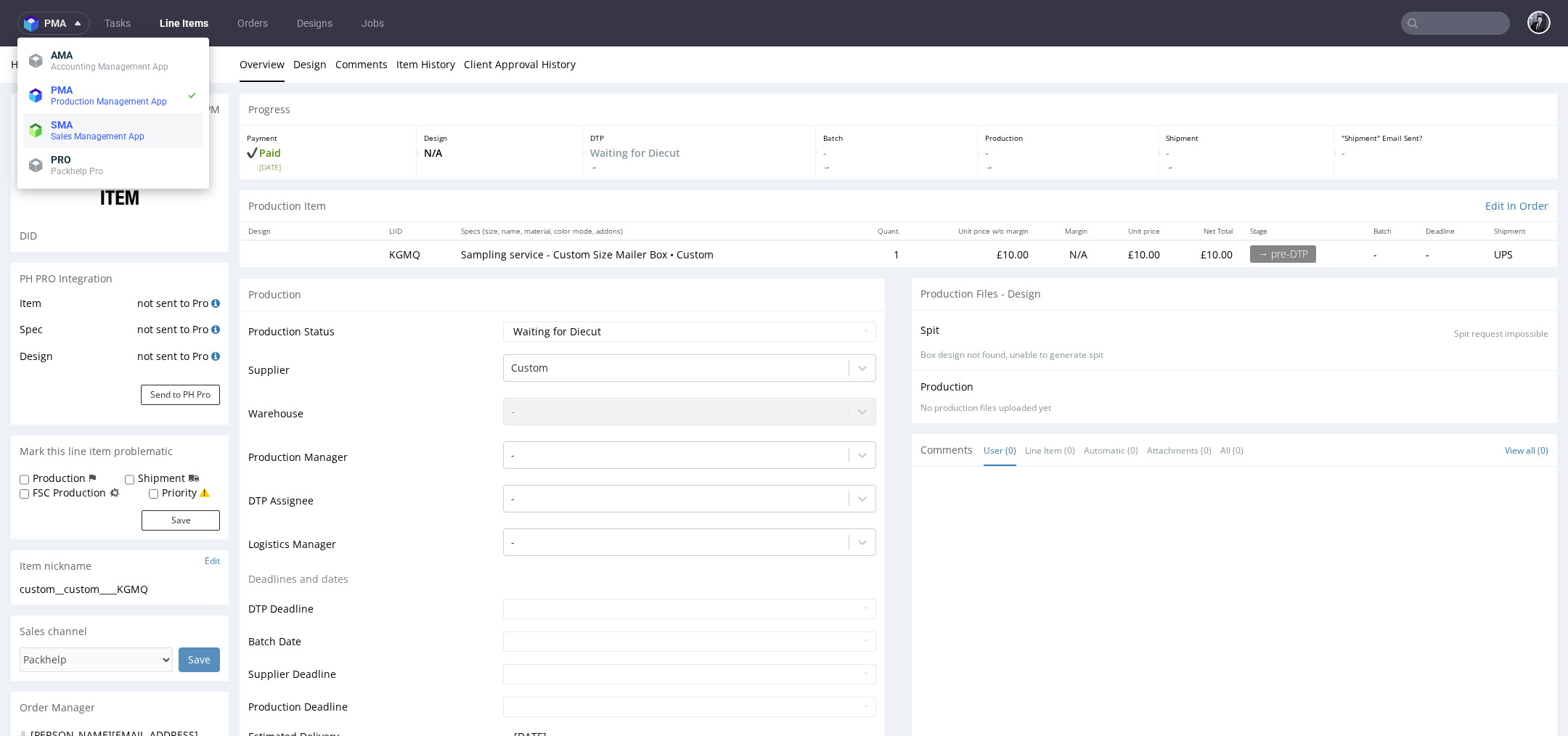
click at [98, 139] on span "Sales Management App" at bounding box center [97, 136] width 94 height 10
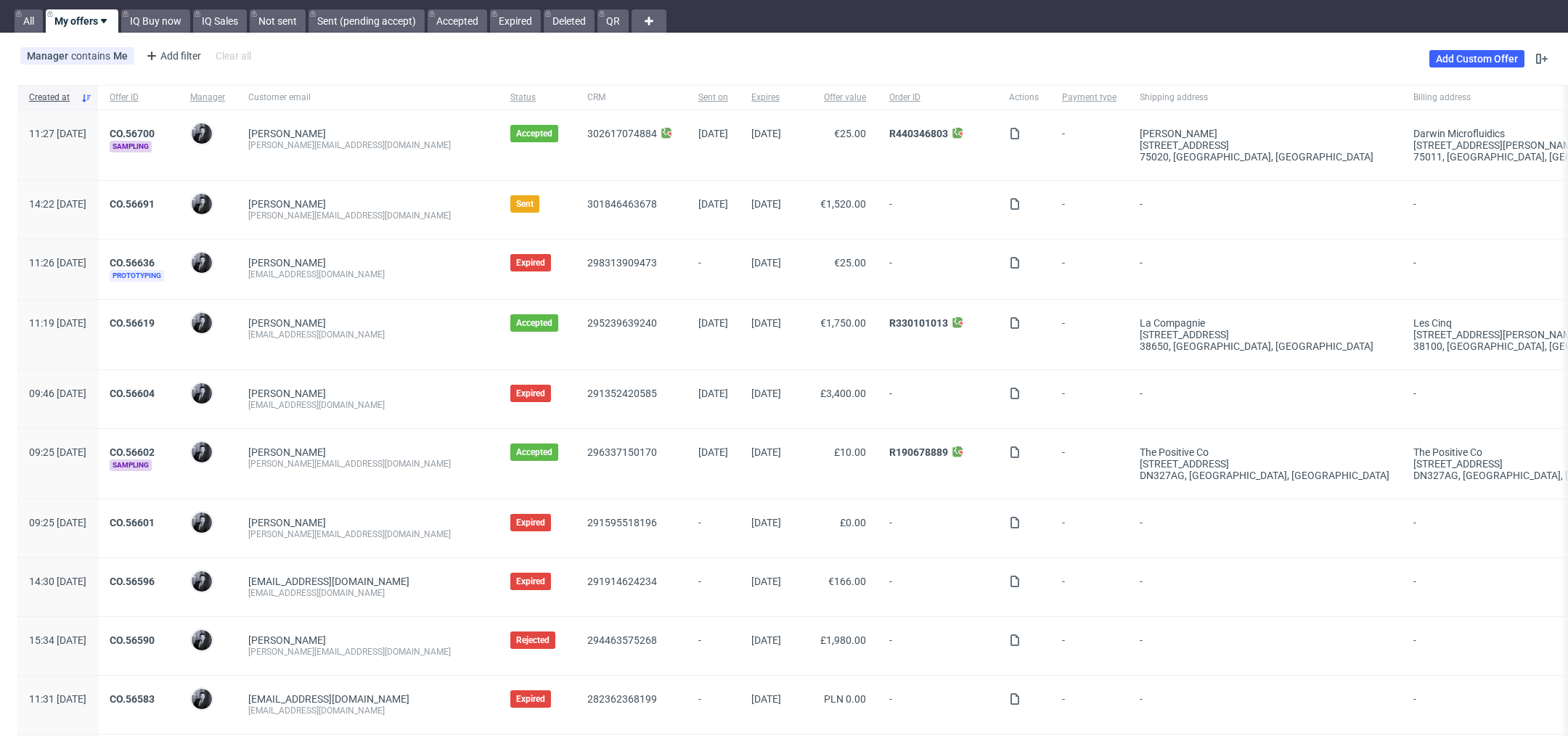
scroll to position [40, 0]
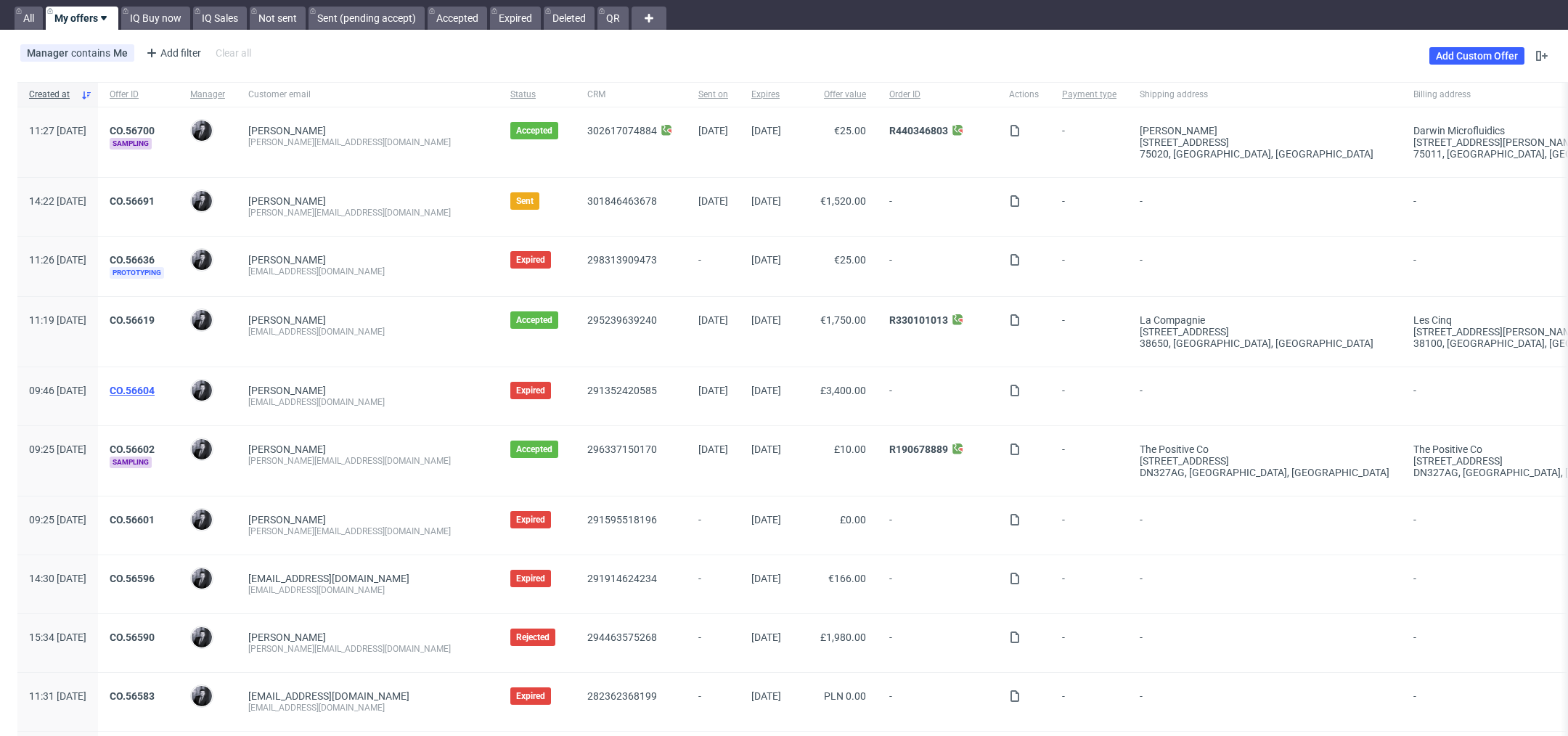
click at [154, 385] on link "CO.56604" at bounding box center [133, 391] width 45 height 12
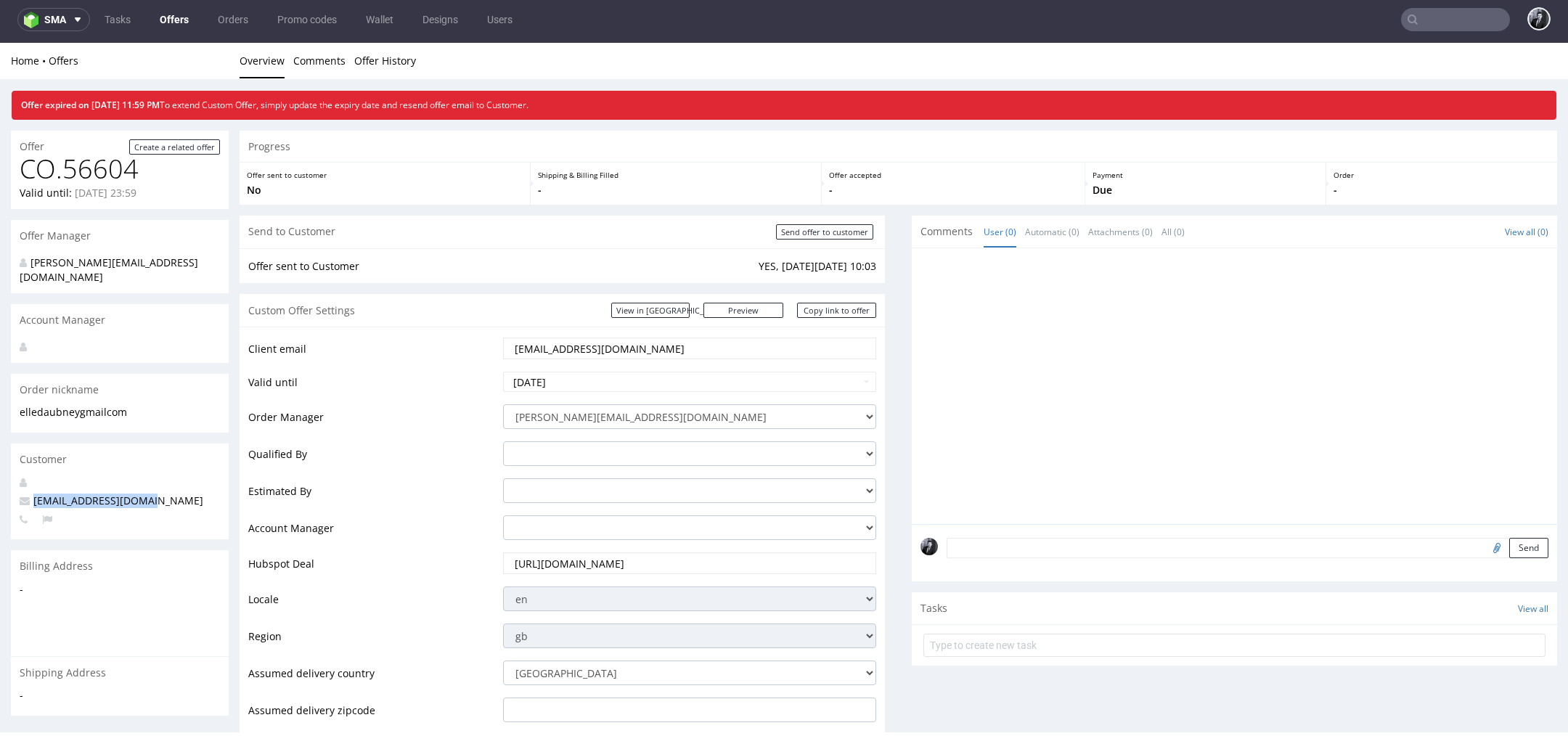
drag, startPoint x: 161, startPoint y: 486, endPoint x: 36, endPoint y: 486, distance: 125.0
click at [35, 493] on p "[EMAIL_ADDRESS][DOMAIN_NAME]" at bounding box center [120, 501] width 201 height 15
copy span "[EMAIL_ADDRESS][DOMAIN_NAME]"
click at [1464, 15] on input "text" at bounding box center [1456, 20] width 109 height 24
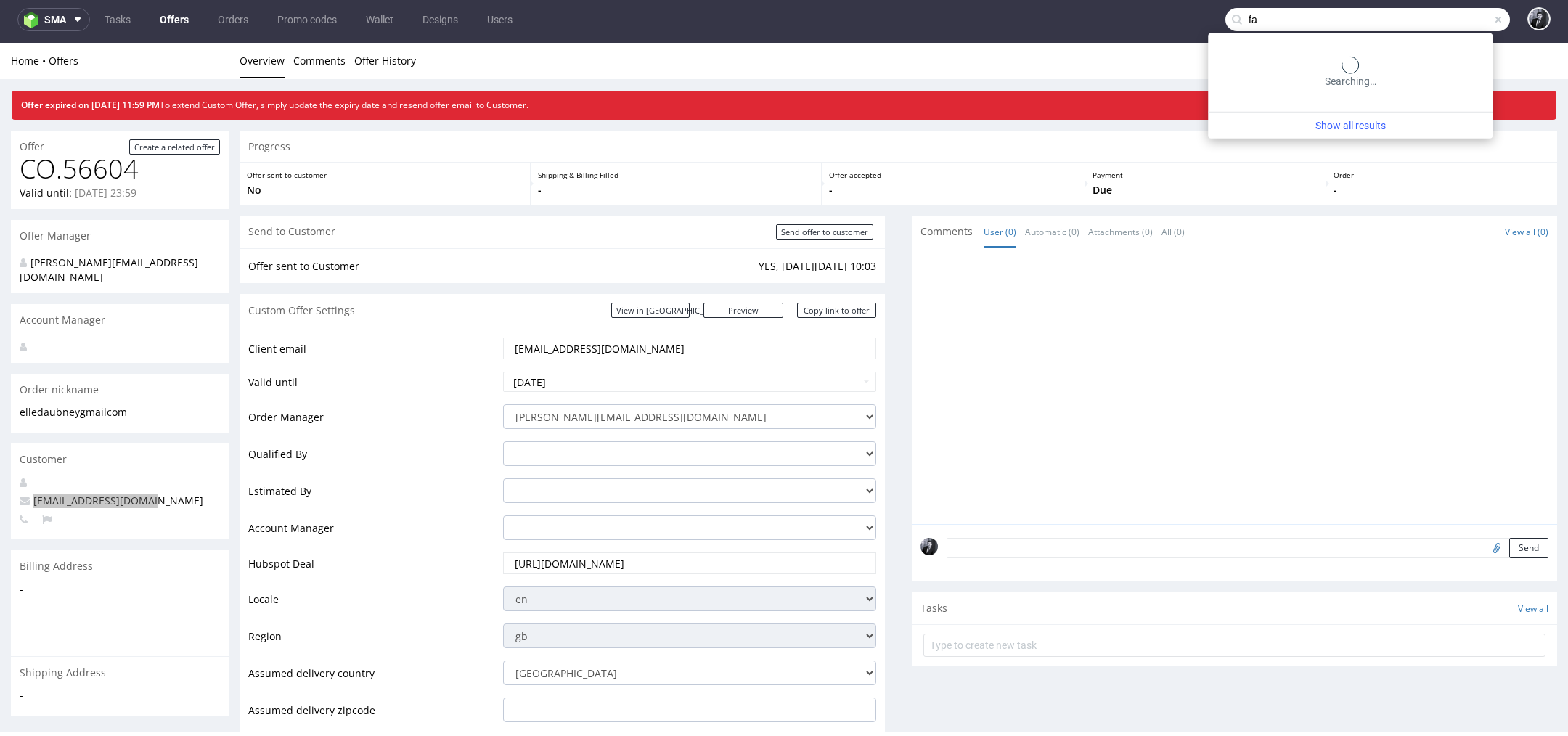
type input "f"
type input "holidermie"
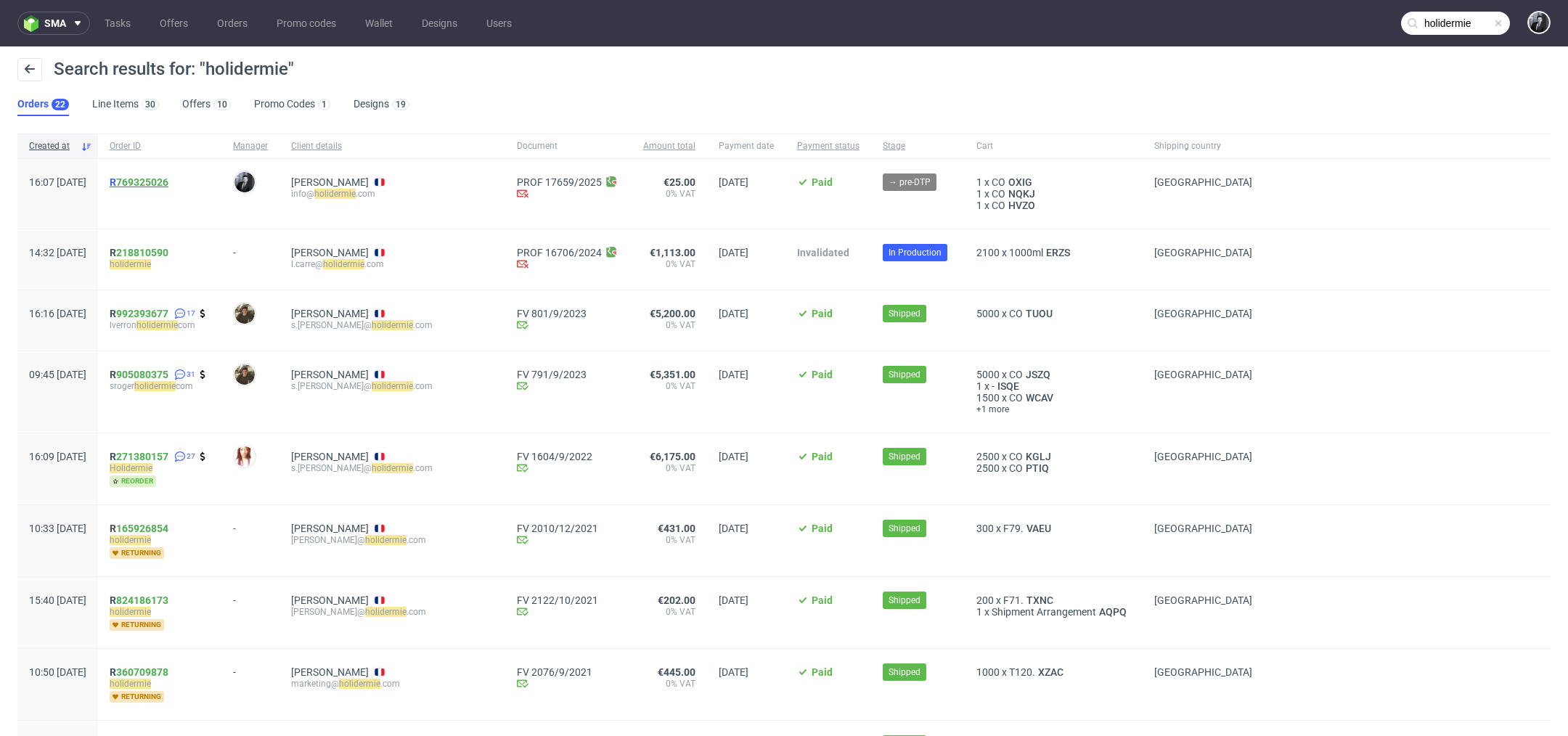
click at [168, 179] on link "769325026" at bounding box center [143, 182] width 53 height 12
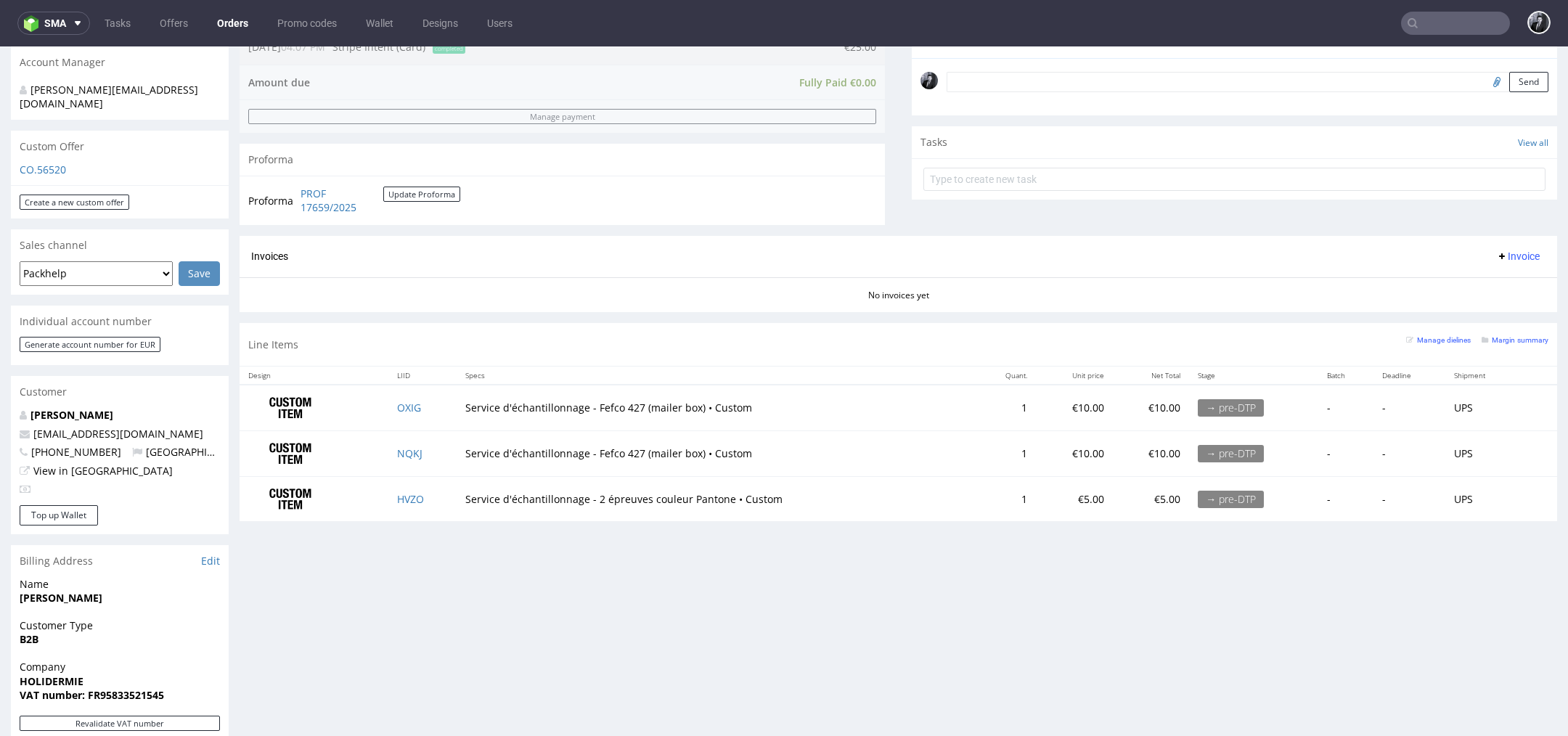
scroll to position [443, 0]
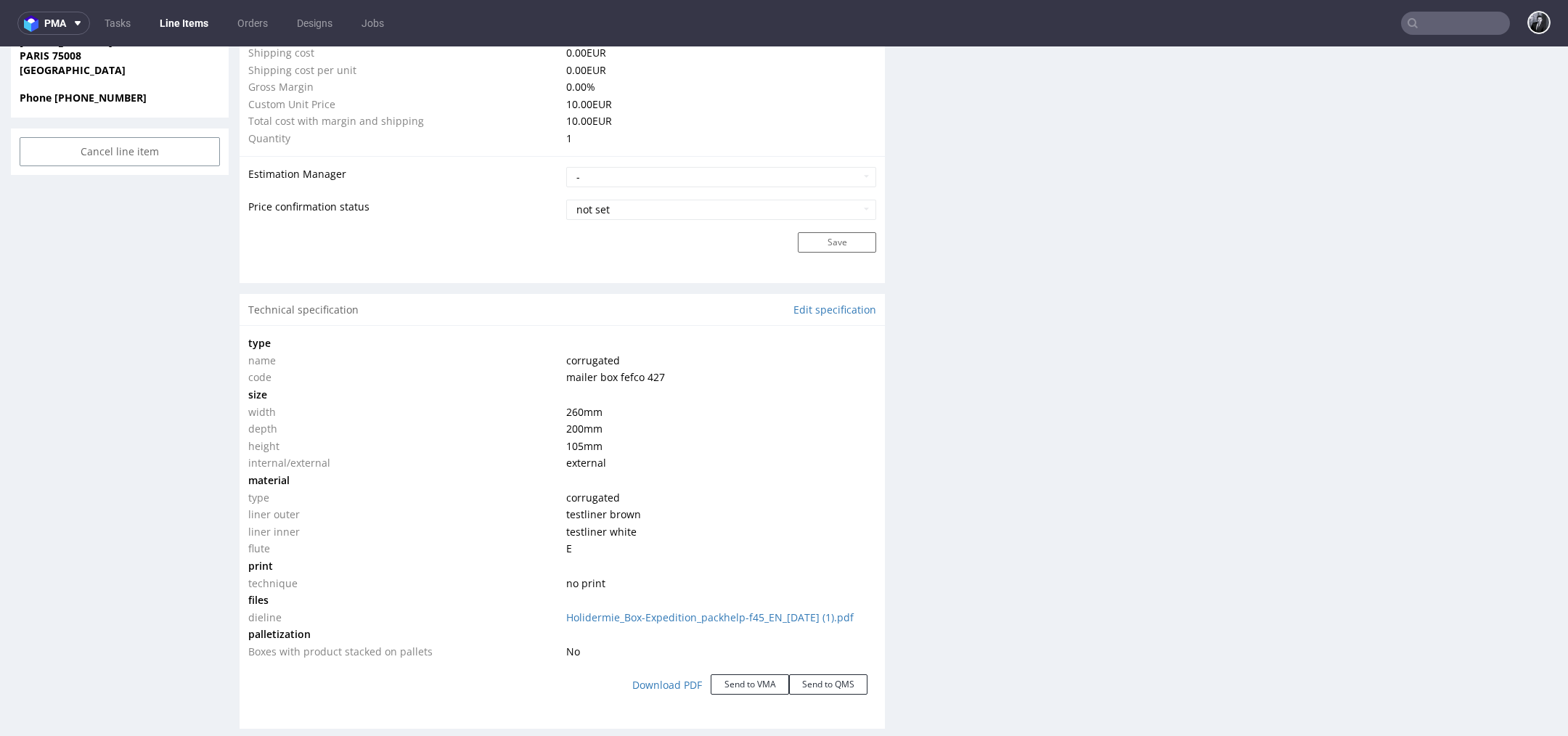
scroll to position [1129, 0]
click at [54, 18] on span "pma" at bounding box center [55, 23] width 22 height 10
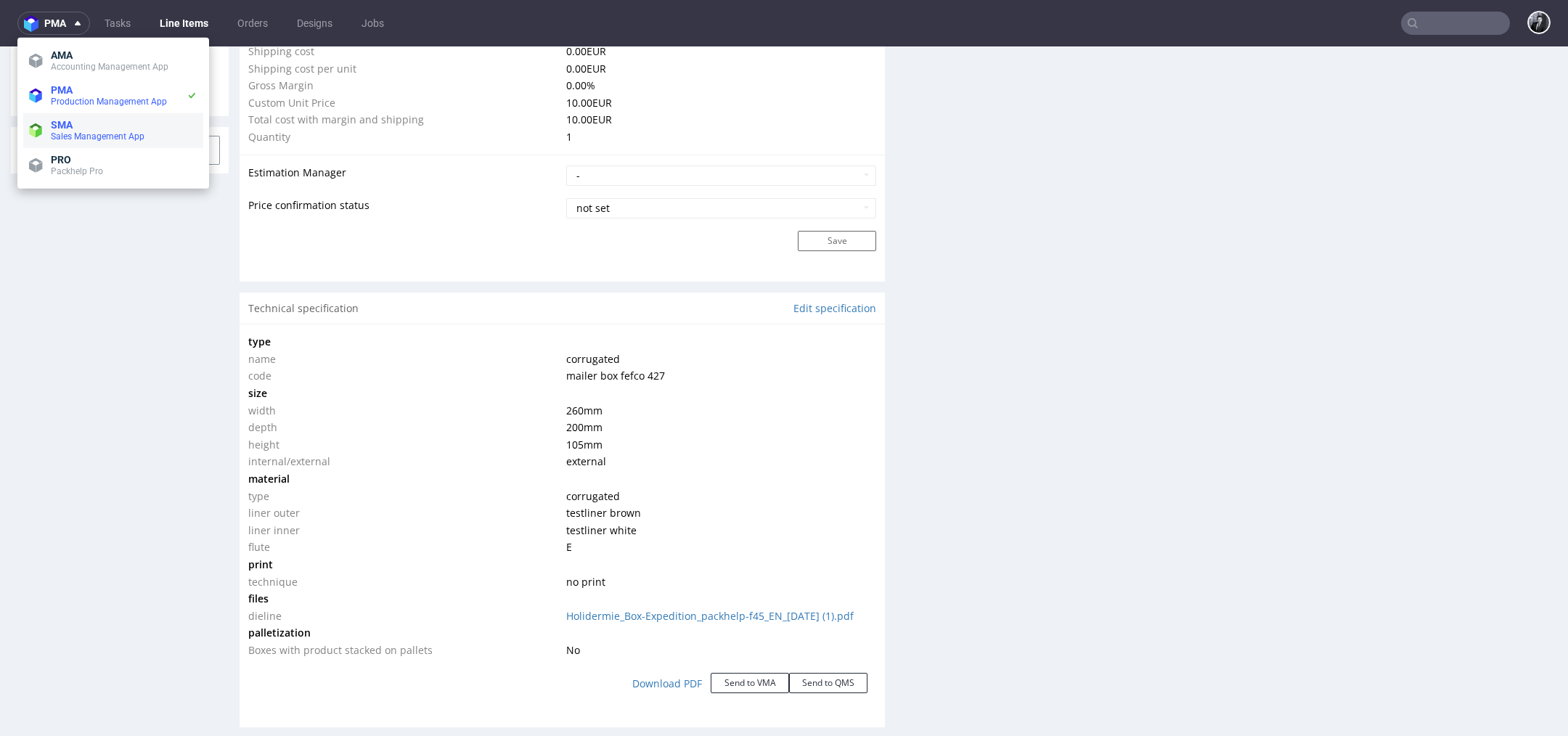
click at [82, 132] on span "Sales Management App" at bounding box center [97, 136] width 94 height 10
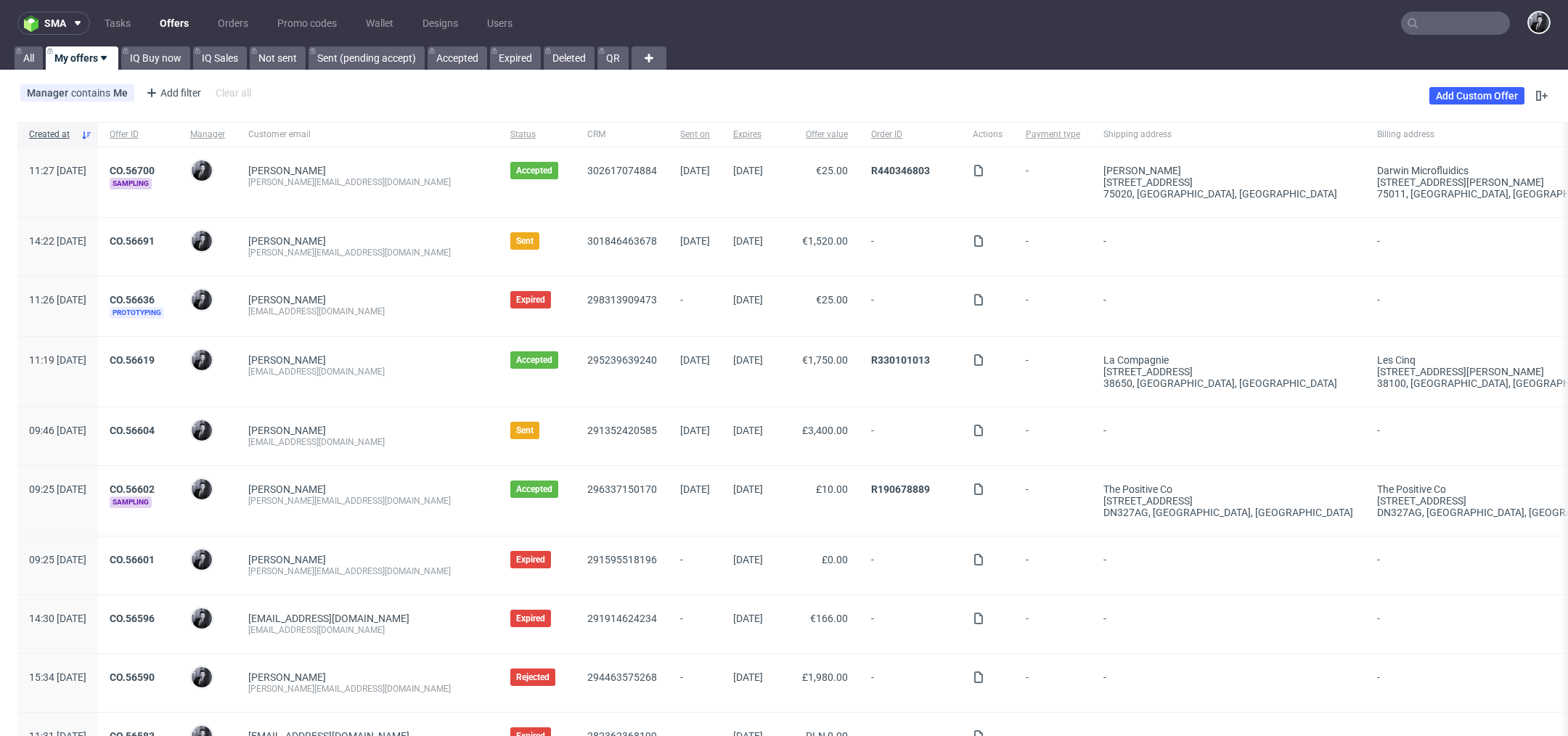
click at [178, 28] on link "Offers" at bounding box center [174, 24] width 46 height 24
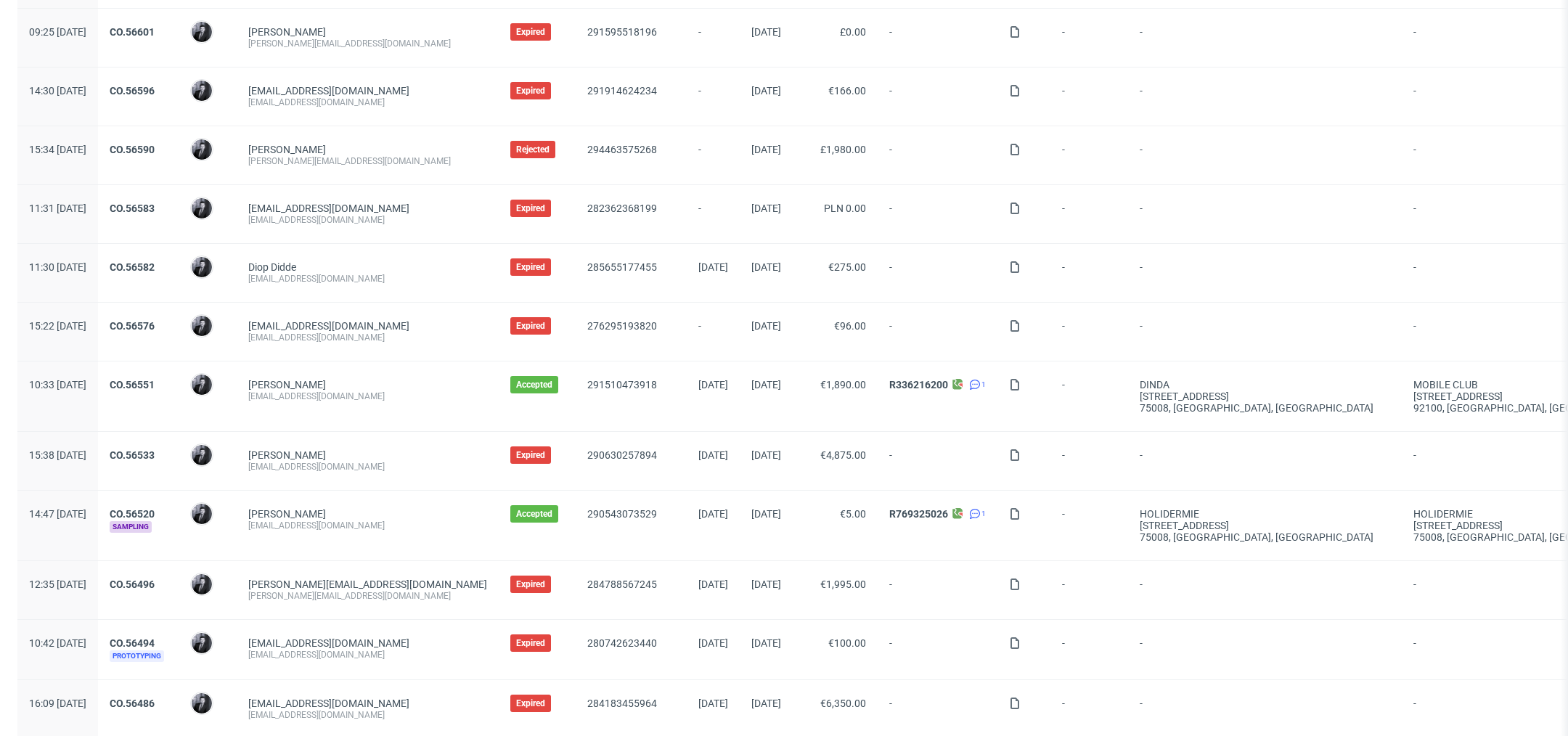
scroll to position [530, 0]
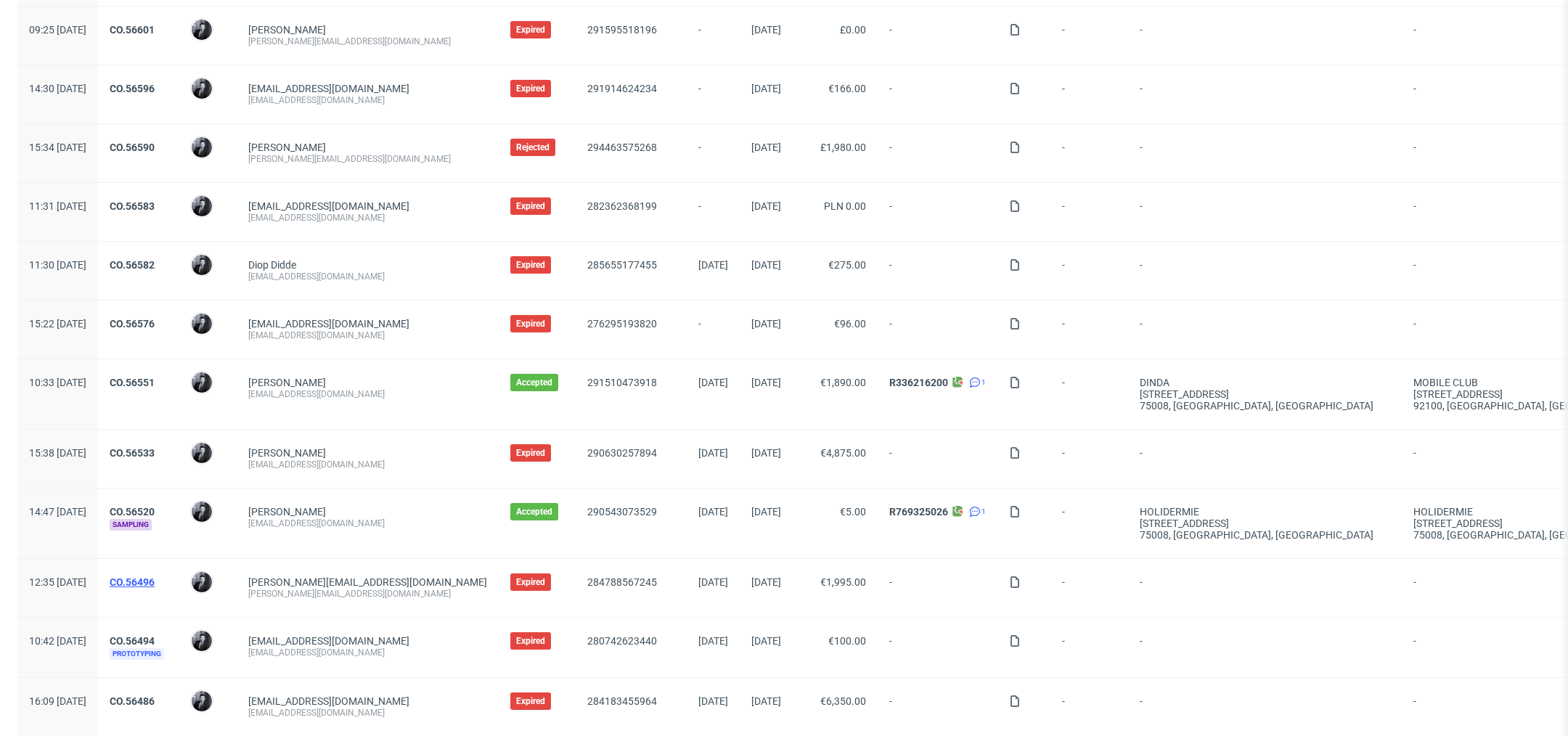
click at [154, 577] on link "CO.56496" at bounding box center [133, 582] width 45 height 12
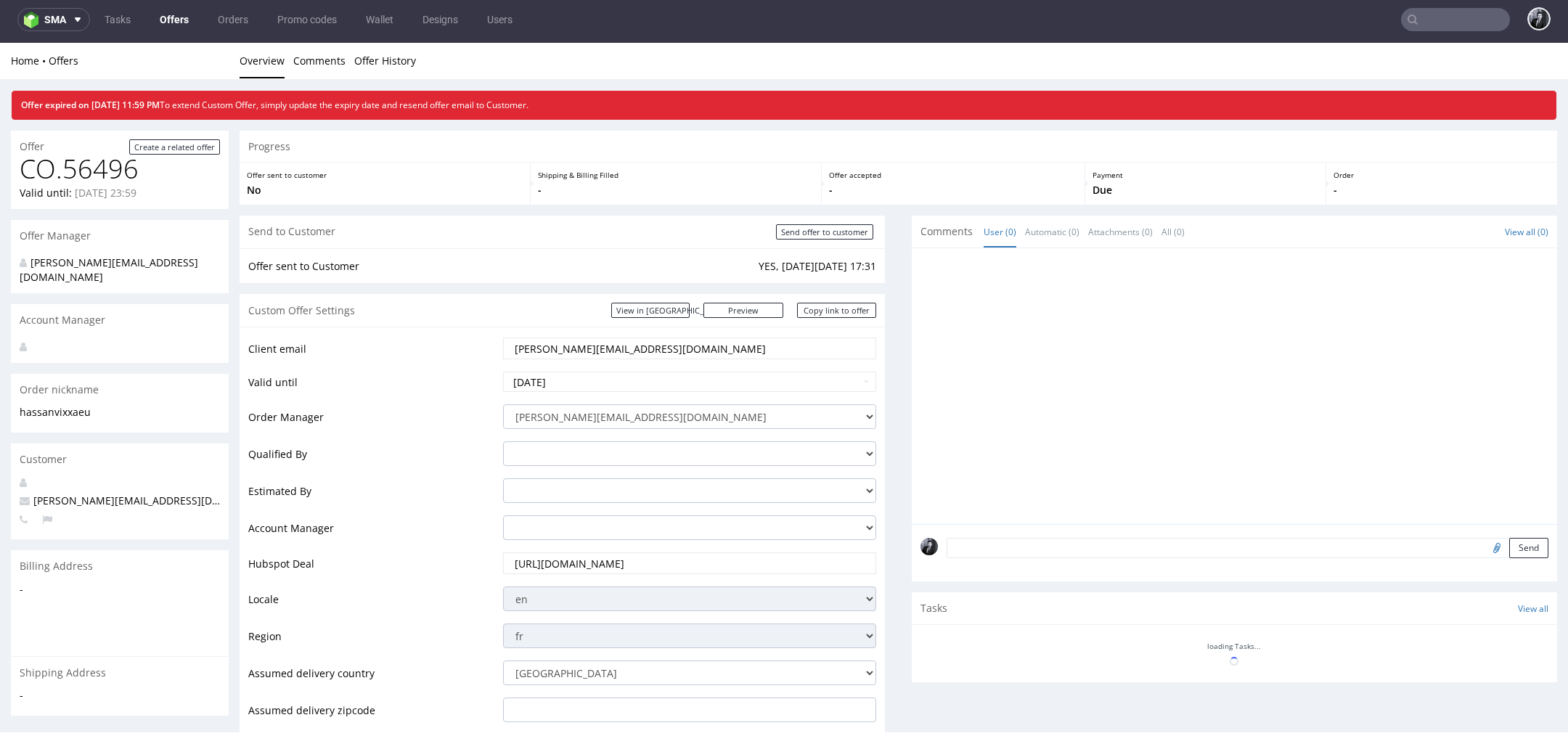
scroll to position [5, 0]
